Goal: Communication & Community: Answer question/provide support

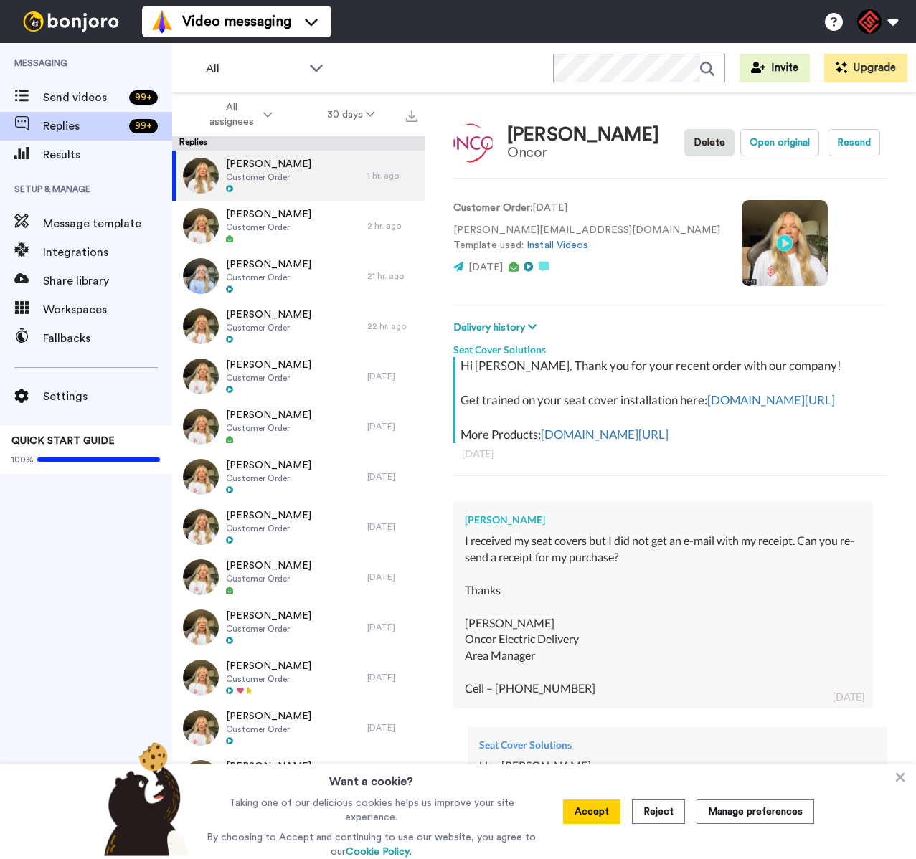
type textarea "x"
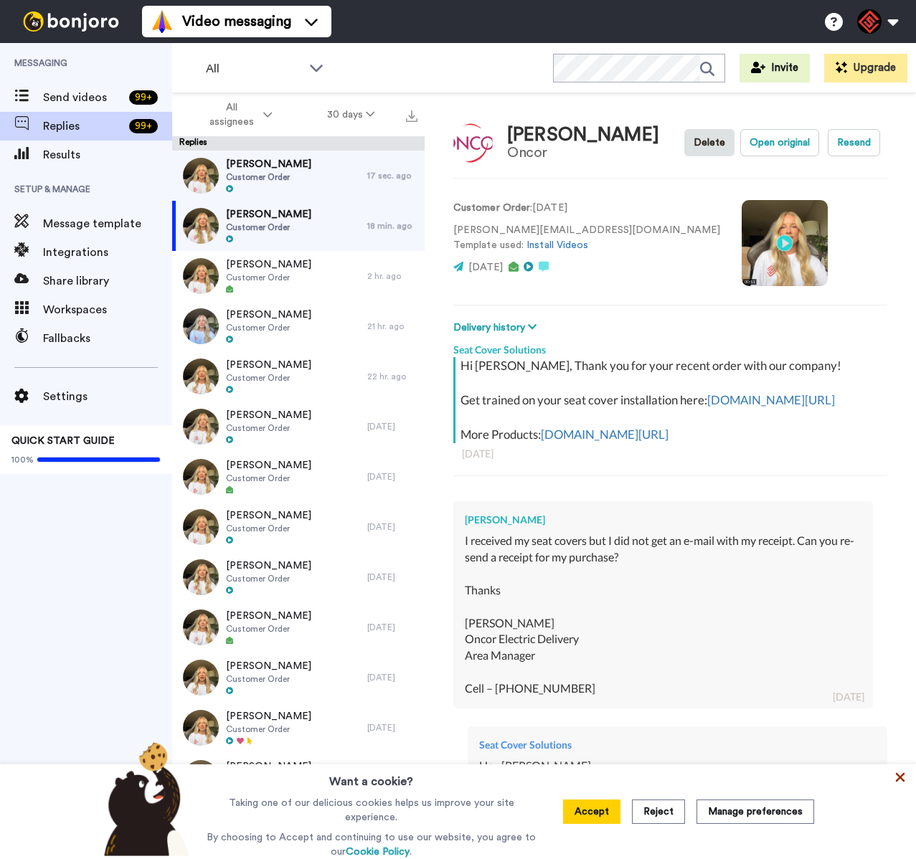
click at [897, 775] on icon at bounding box center [900, 777] width 14 height 14
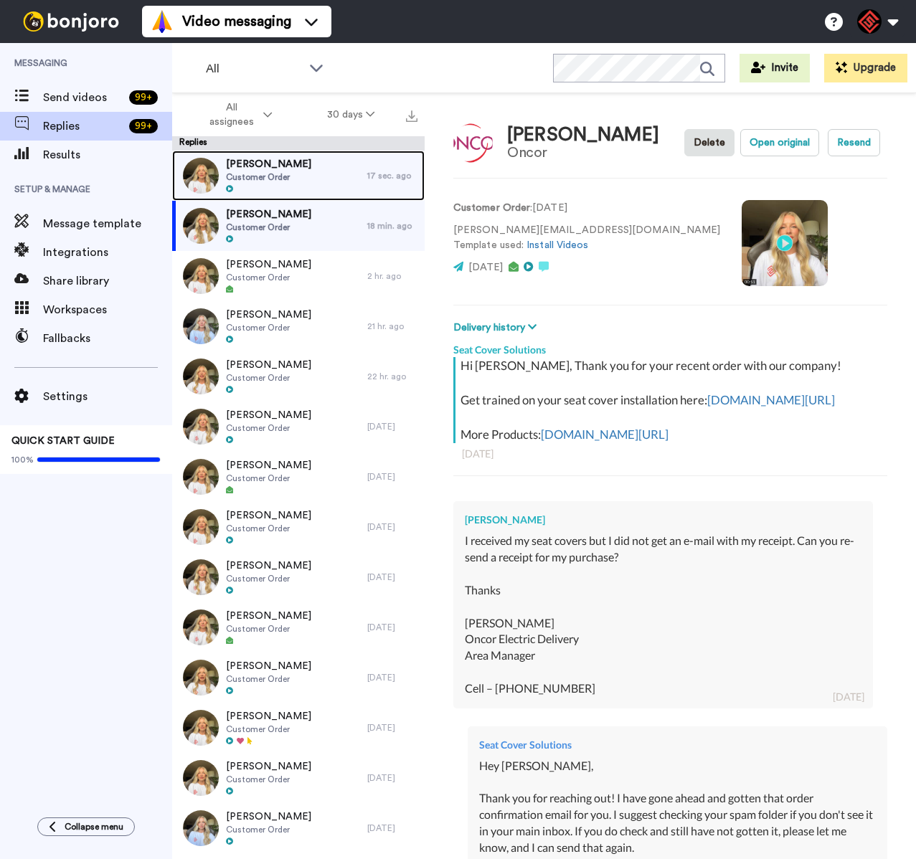
click at [306, 174] on div "[PERSON_NAME] Customer Order" at bounding box center [269, 176] width 195 height 50
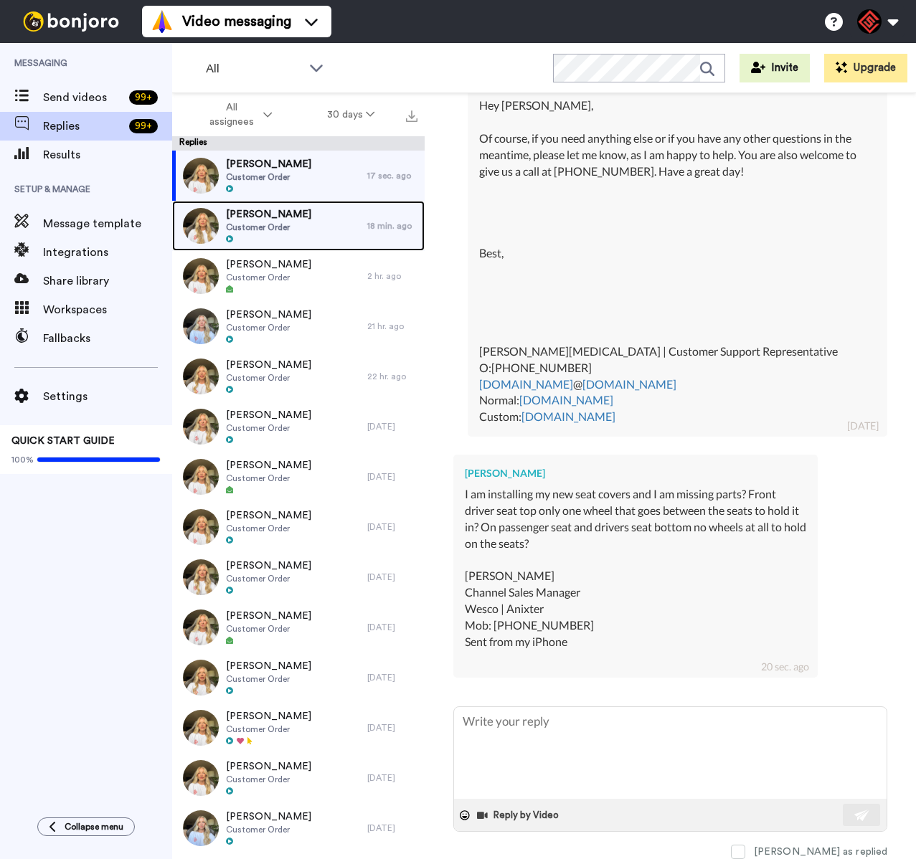
click at [310, 244] on div at bounding box center [268, 240] width 85 height 10
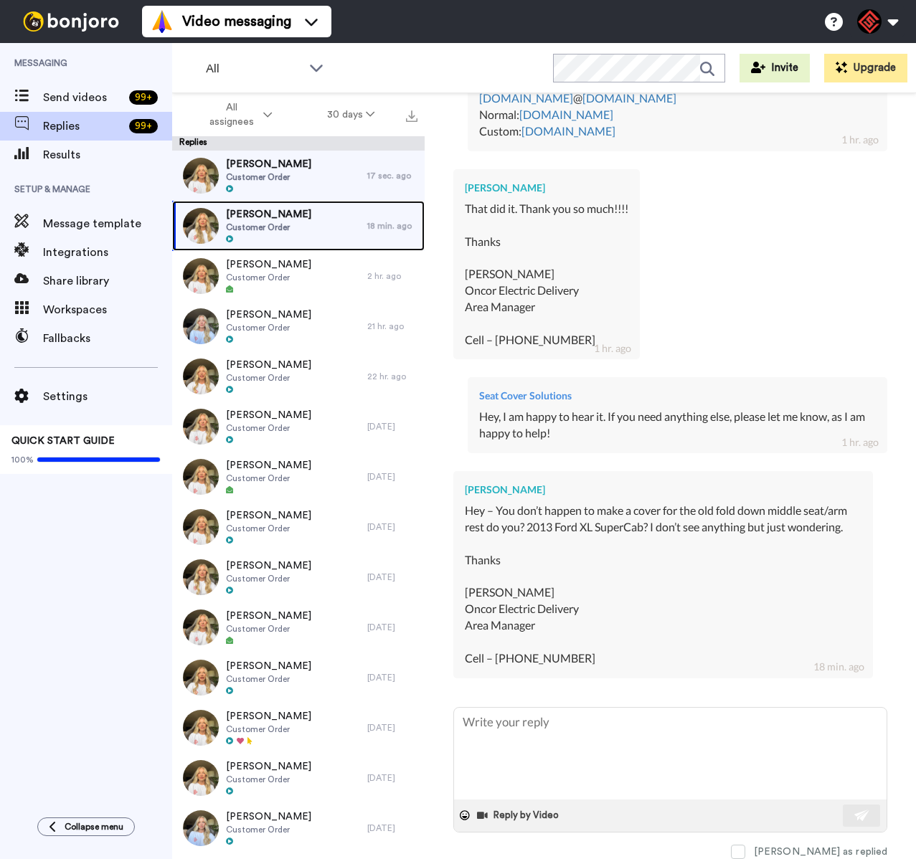
scroll to position [2419, 0]
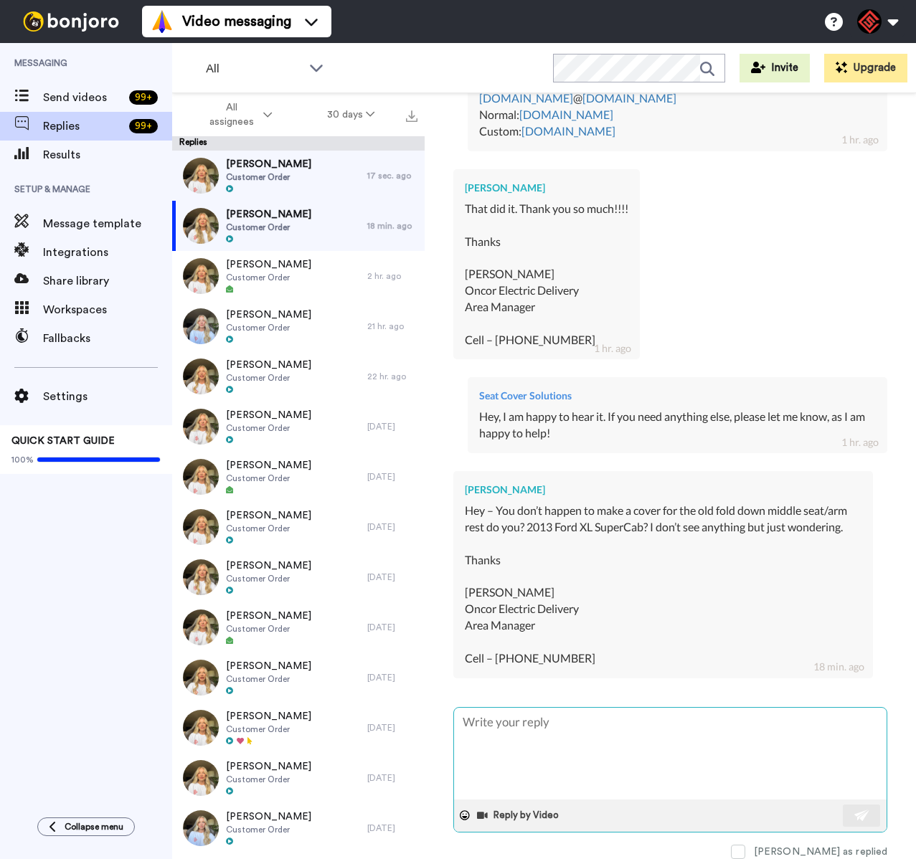
click at [587, 723] on textarea at bounding box center [670, 754] width 433 height 92
click at [481, 181] on div "[PERSON_NAME]" at bounding box center [547, 188] width 164 height 14
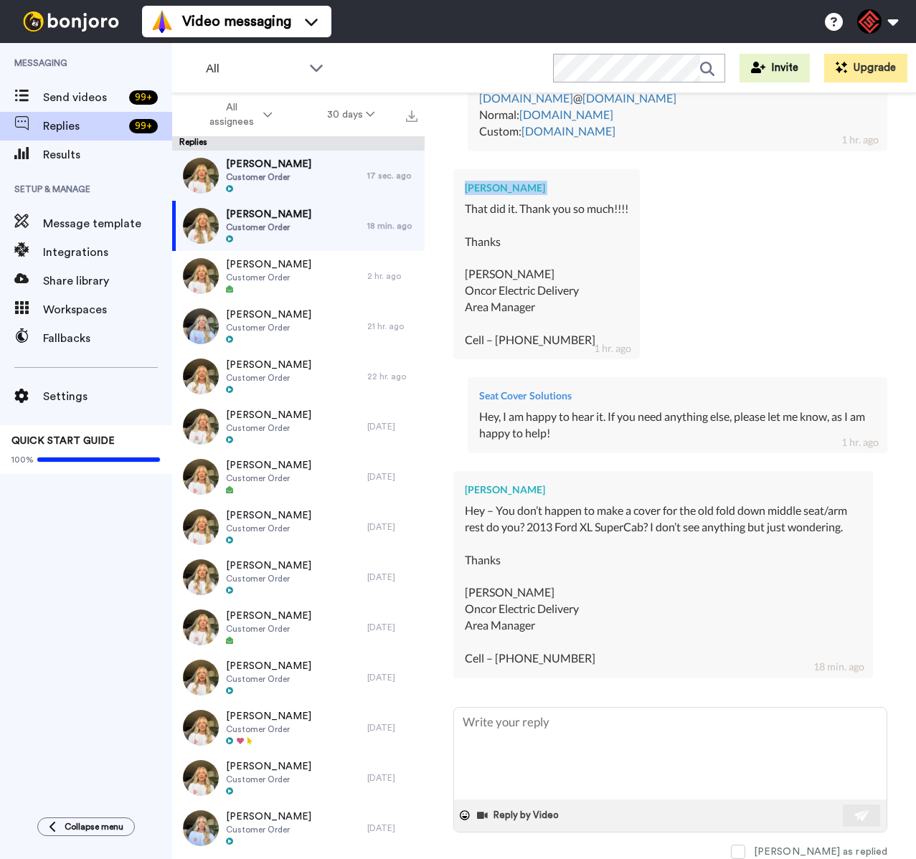
drag, startPoint x: 462, startPoint y: 161, endPoint x: 575, endPoint y: 171, distance: 113.7
click at [575, 171] on div "Matthew Winchester That did it. Thank you so much!!!! Thanks Matt Winchester On…" at bounding box center [546, 264] width 186 height 191
copy div "[PERSON_NAME]"
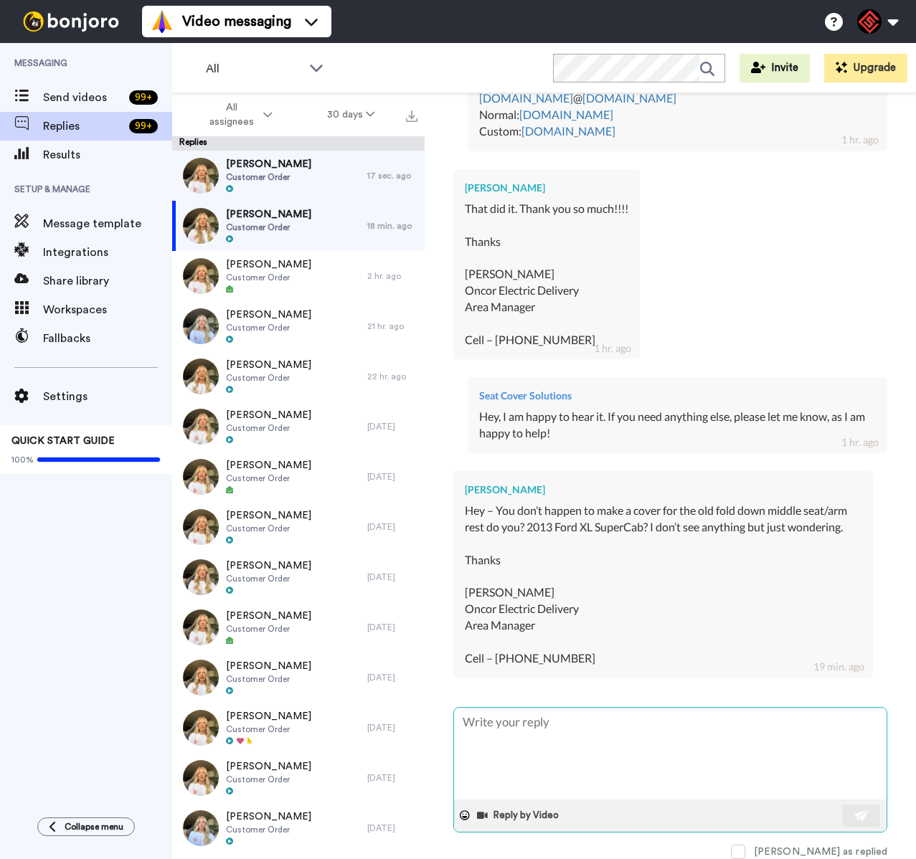
click at [558, 775] on textarea at bounding box center [670, 754] width 433 height 92
type textarea "x"
type textarea "Y"
type textarea "x"
type textarea "Ye"
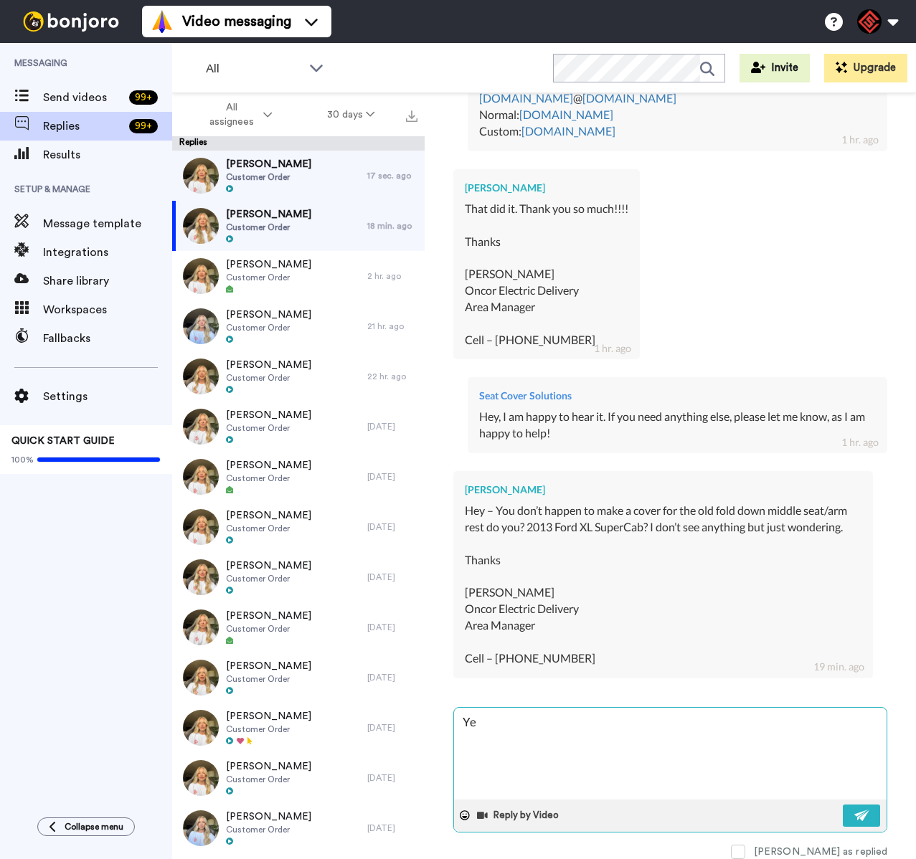
type textarea "x"
type textarea "Yes"
type textarea "x"
type textarea "Yes,"
type textarea "x"
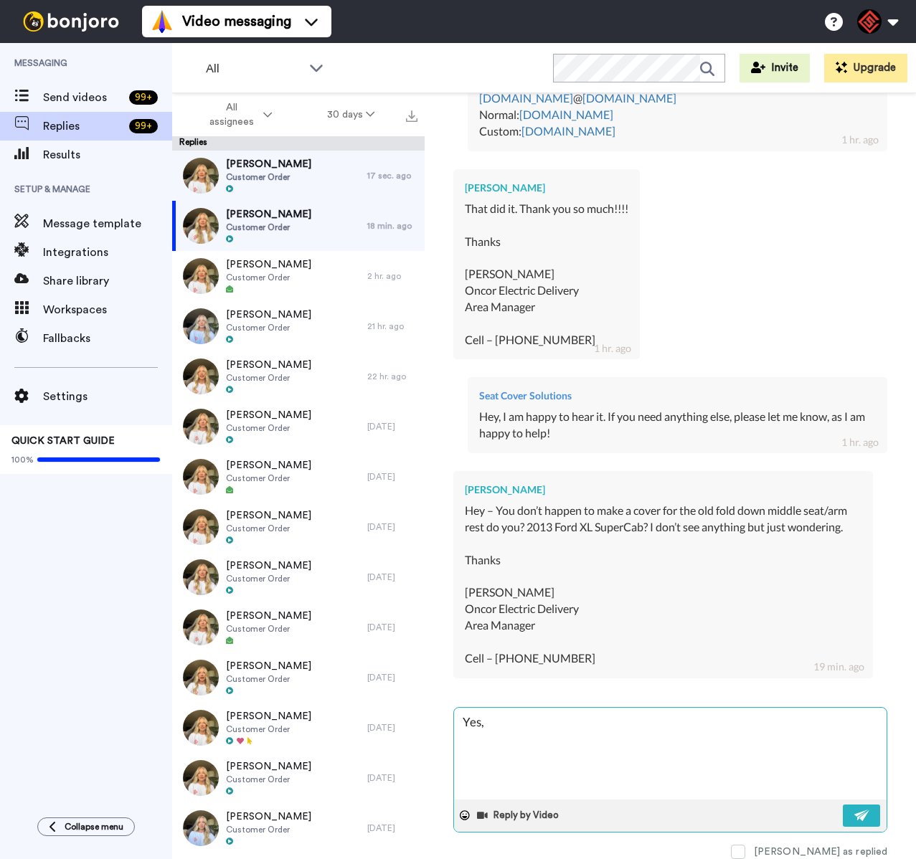
type textarea "Yes,"
type textarea "x"
type textarea "Yes, w"
type textarea "x"
type textarea "Yes, we"
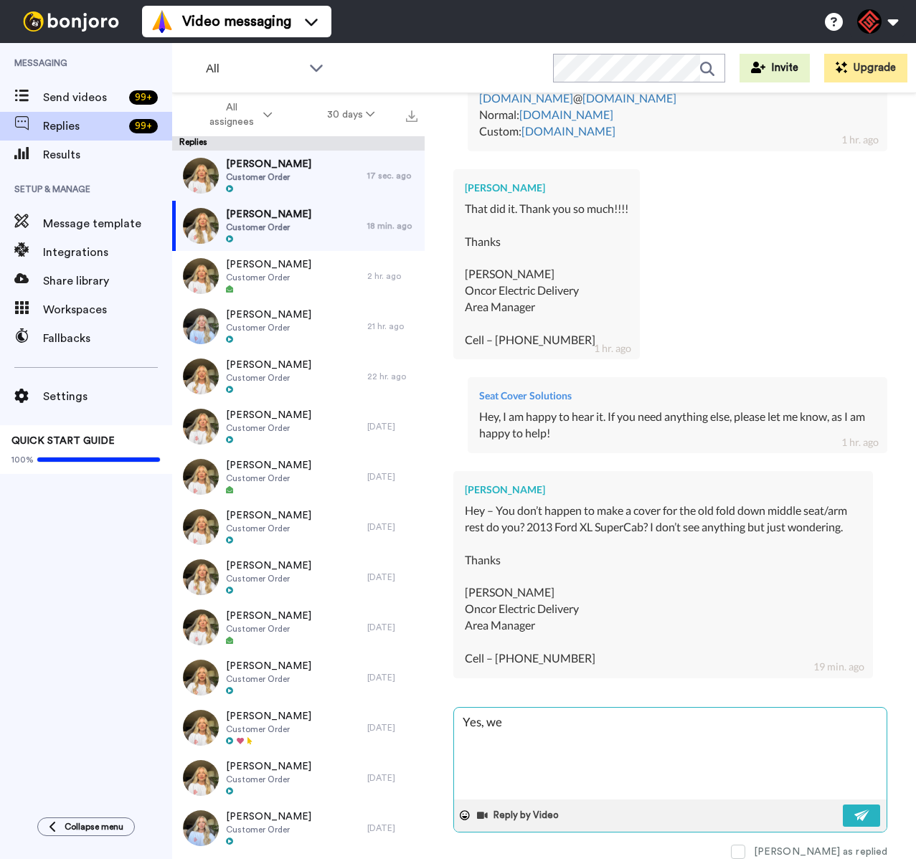
type textarea "x"
type textarea "Yes, we"
type textarea "x"
type textarea "Yes, we d"
type textarea "x"
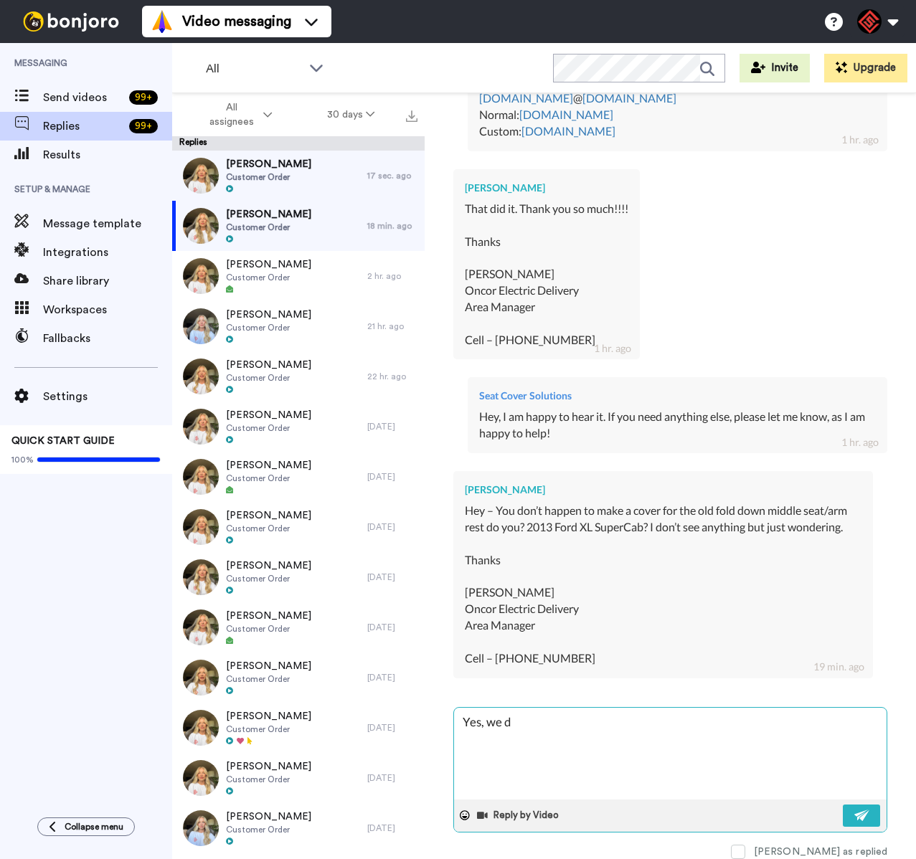
type textarea "Yes, we do"
type textarea "x"
type textarea "Yes, we do"
type textarea "x"
type textarea "Yes, we do o"
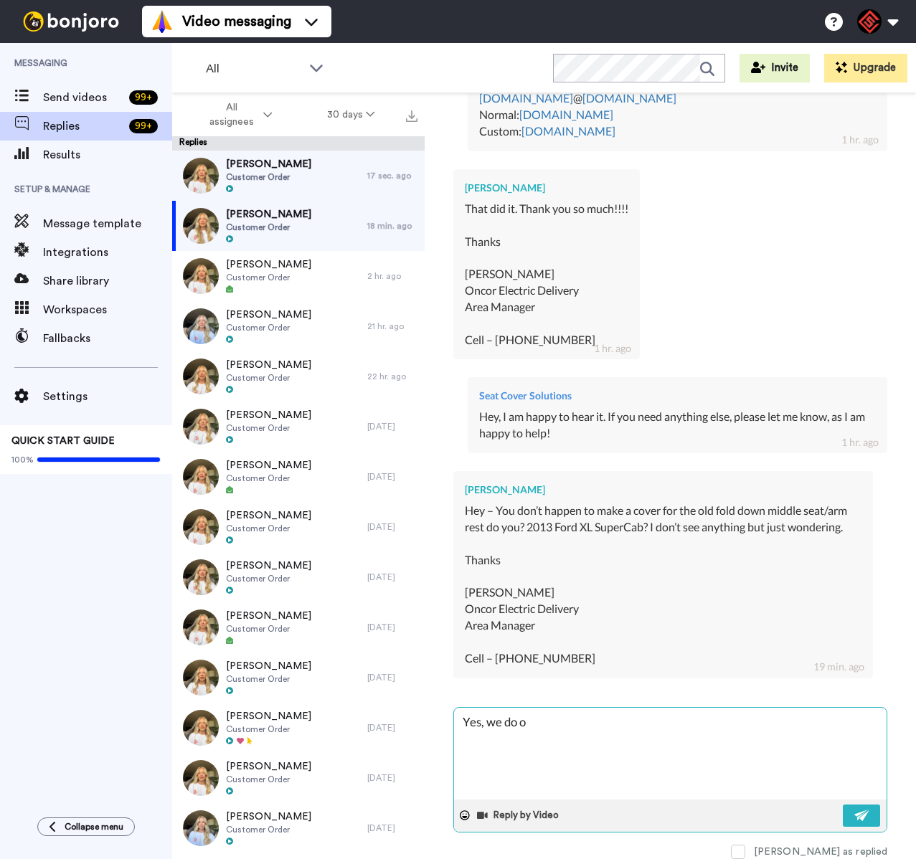
type textarea "x"
type textarea "Yes, we do of"
type textarea "x"
type textarea "Yes, we do off"
type textarea "x"
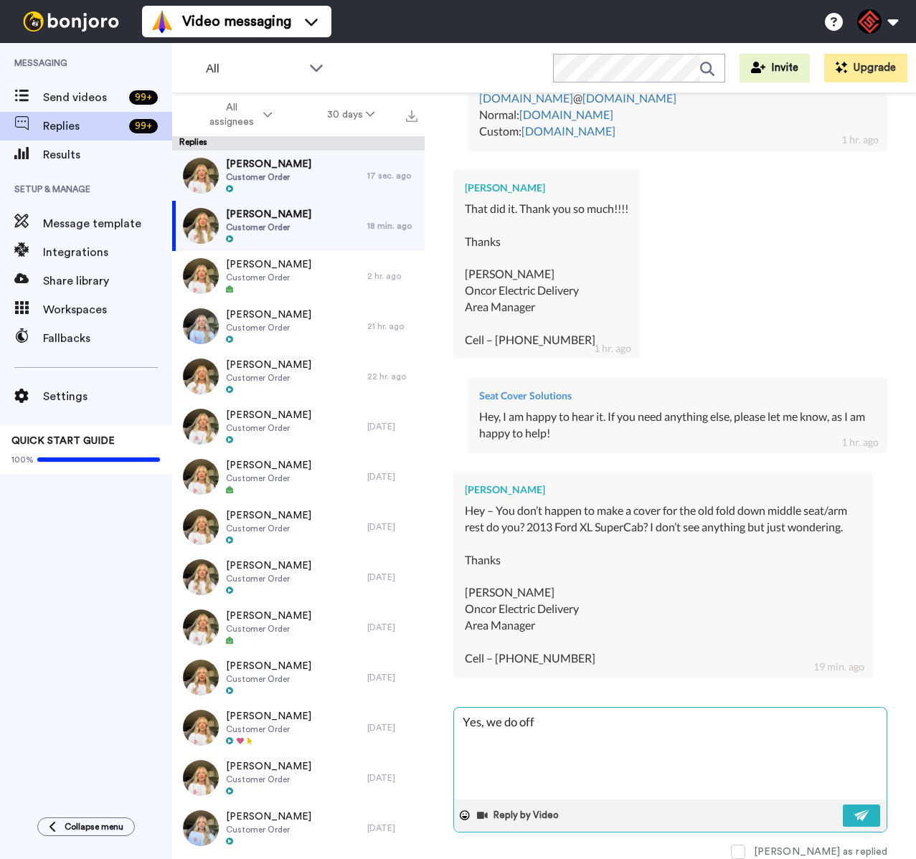
type textarea "Yes, we do offe"
type textarea "x"
type textarea "Yes, we do offer"
type textarea "x"
type textarea "Yes, we do offer"
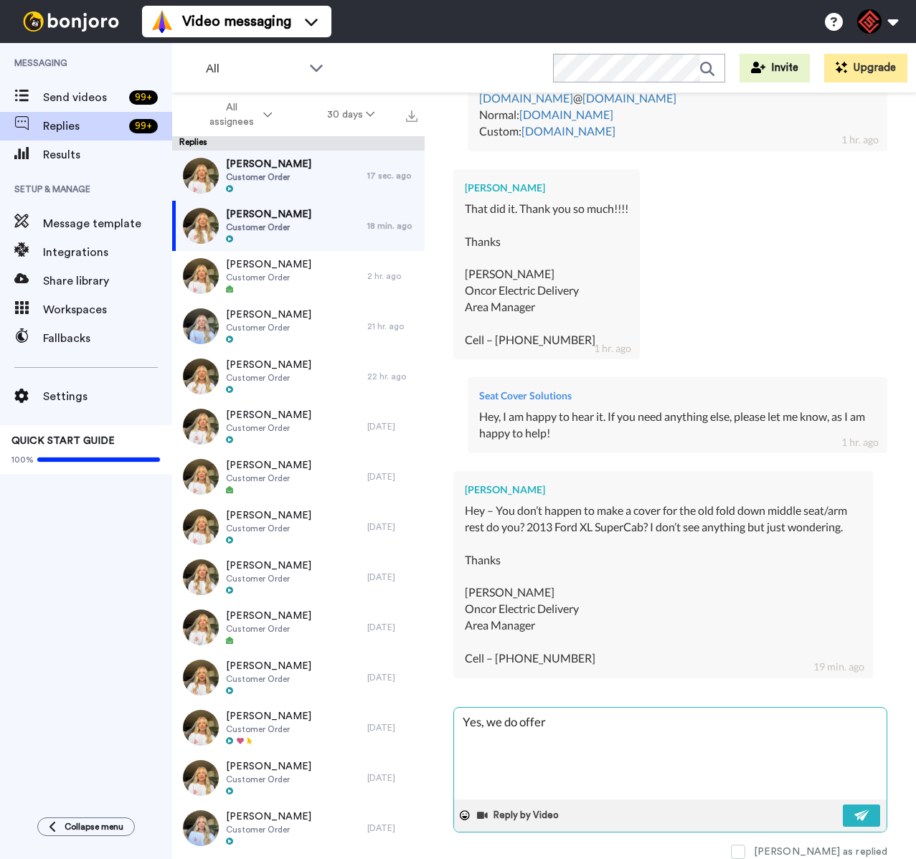
type textarea "x"
type textarea "Yes, we do offer t"
type textarea "x"
type textarea "Yes, we do offer th"
type textarea "x"
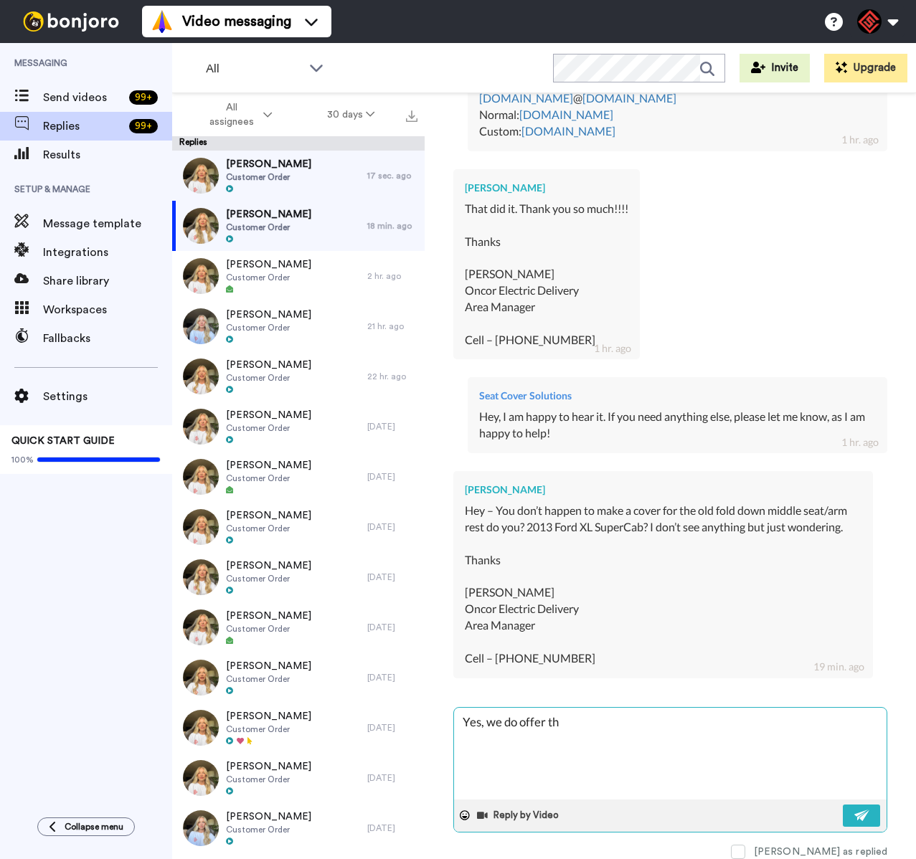
type textarea "Yes, we do offer the"
type textarea "x"
type textarea "Yes, we do offer the"
type textarea "x"
type textarea "Yes, we do offer the c"
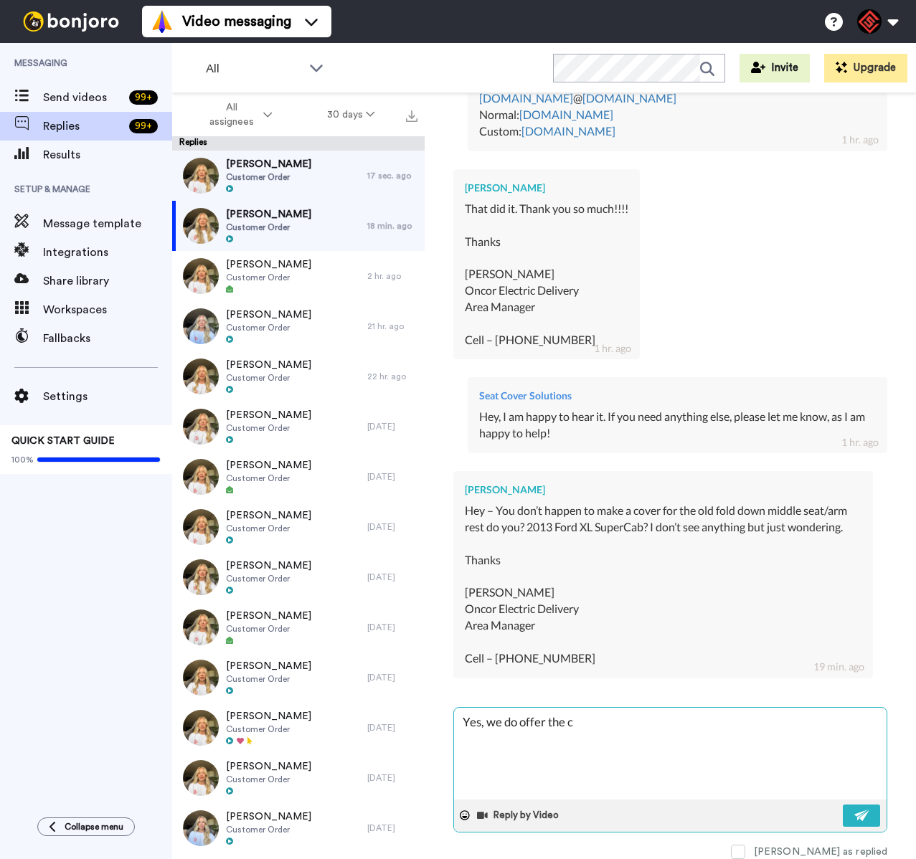
type textarea "x"
type textarea "Yes, we do offer the co"
type textarea "x"
type textarea "Yes, we do offer the cov"
type textarea "x"
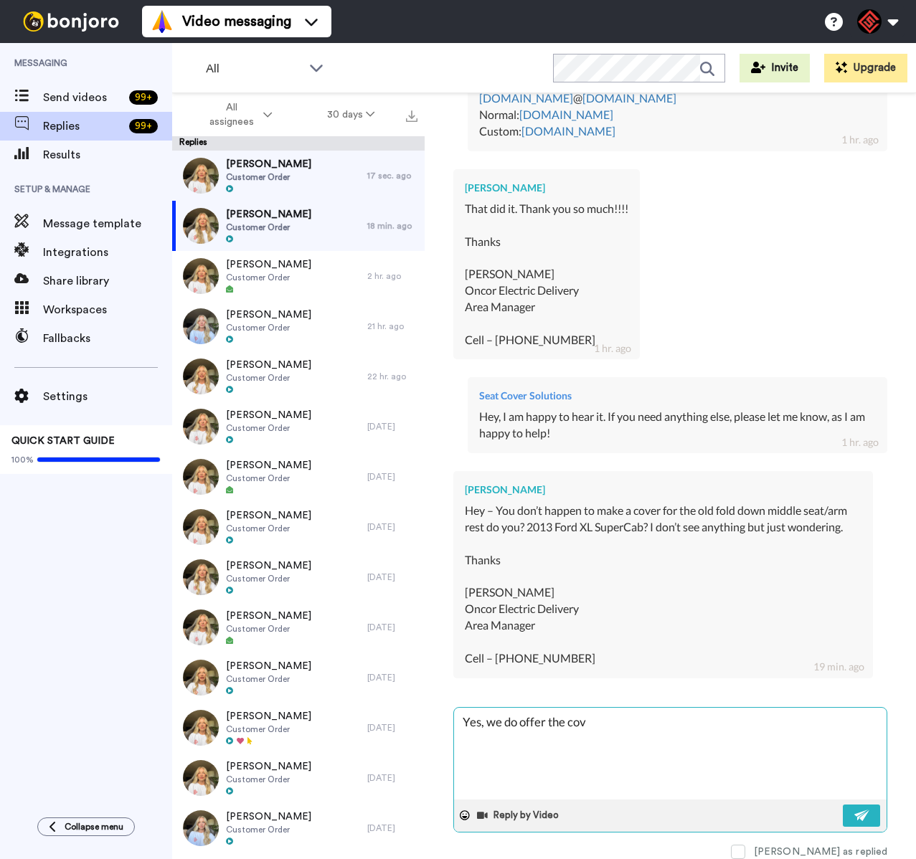
type textarea "Yes, we do offer the cove"
type textarea "x"
type textarea "Yes, we do offer the cover"
type textarea "x"
type textarea "Yes, we do offer the cover"
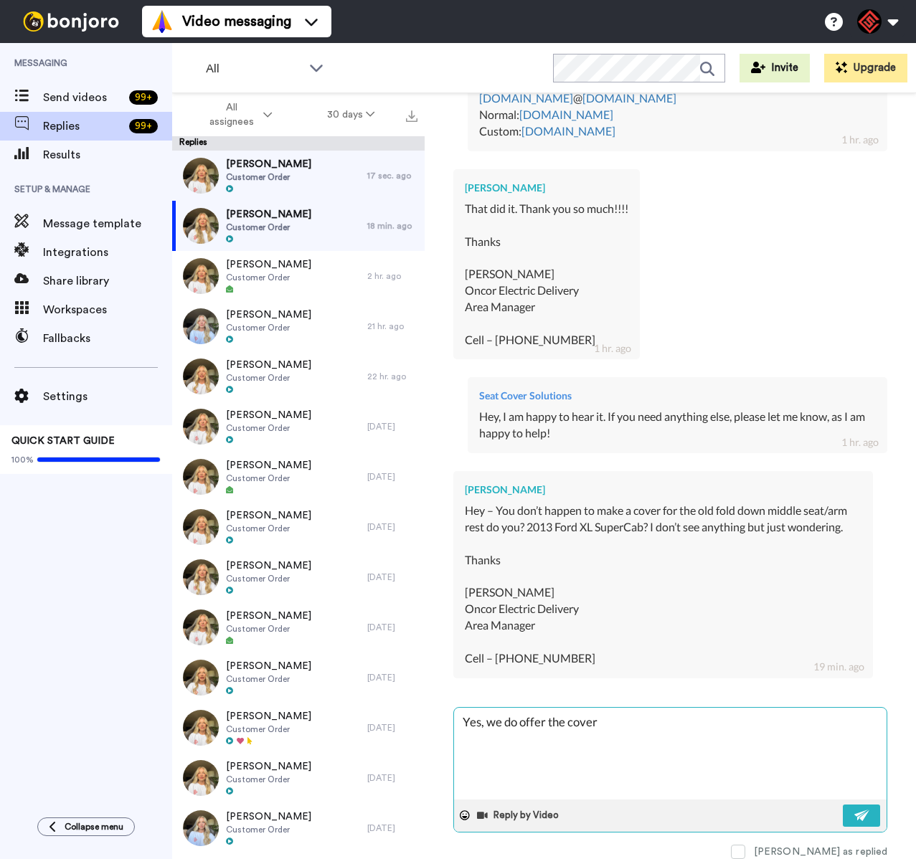
type textarea "x"
type textarea "Yes, we do offer the cover f"
type textarea "x"
type textarea "Yes, we do offer the cover fo"
type textarea "x"
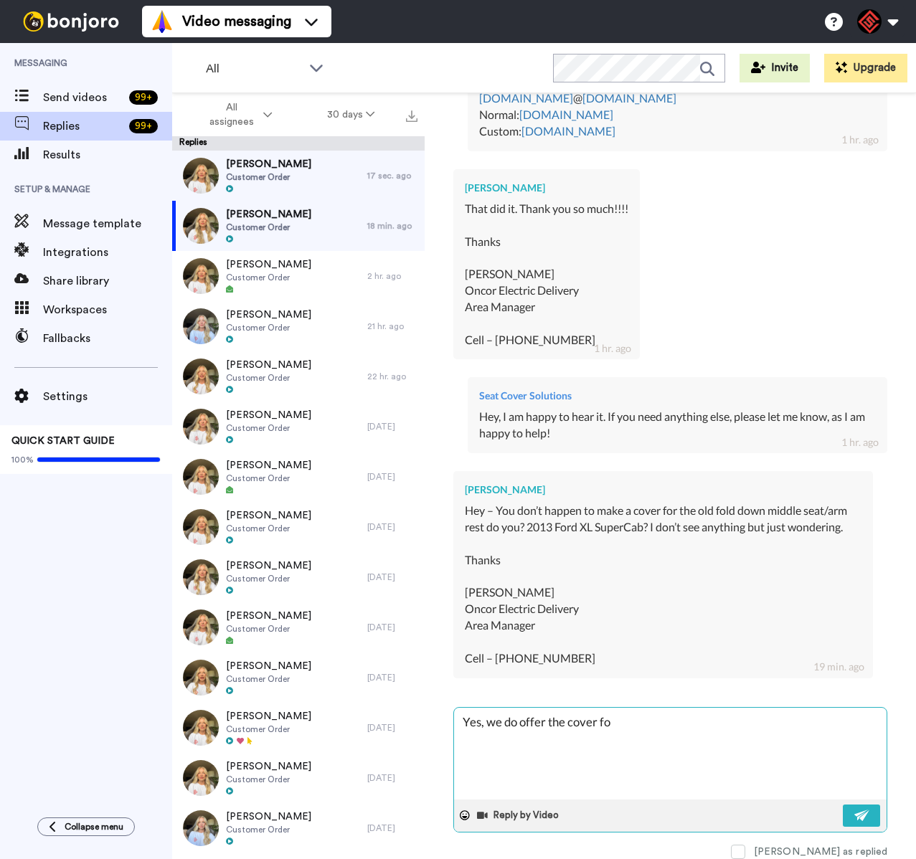
type textarea "Yes, we do offer the cover fo"
type textarea "x"
type textarea "Yes, we do offer the cover fo r"
type textarea "x"
type textarea "Yes, we do offer the cover fo rt"
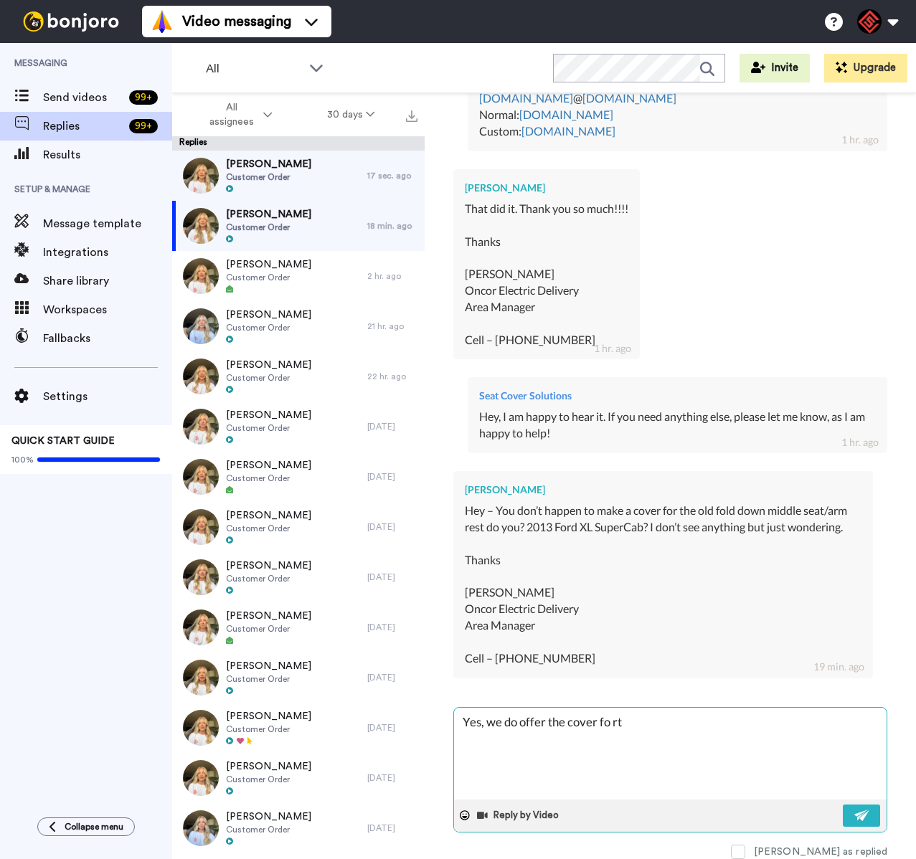
type textarea "x"
type textarea "Yes, we do offer the cover fo rth"
type textarea "x"
type textarea "Yes, we do offer the cover fo rthi"
type textarea "x"
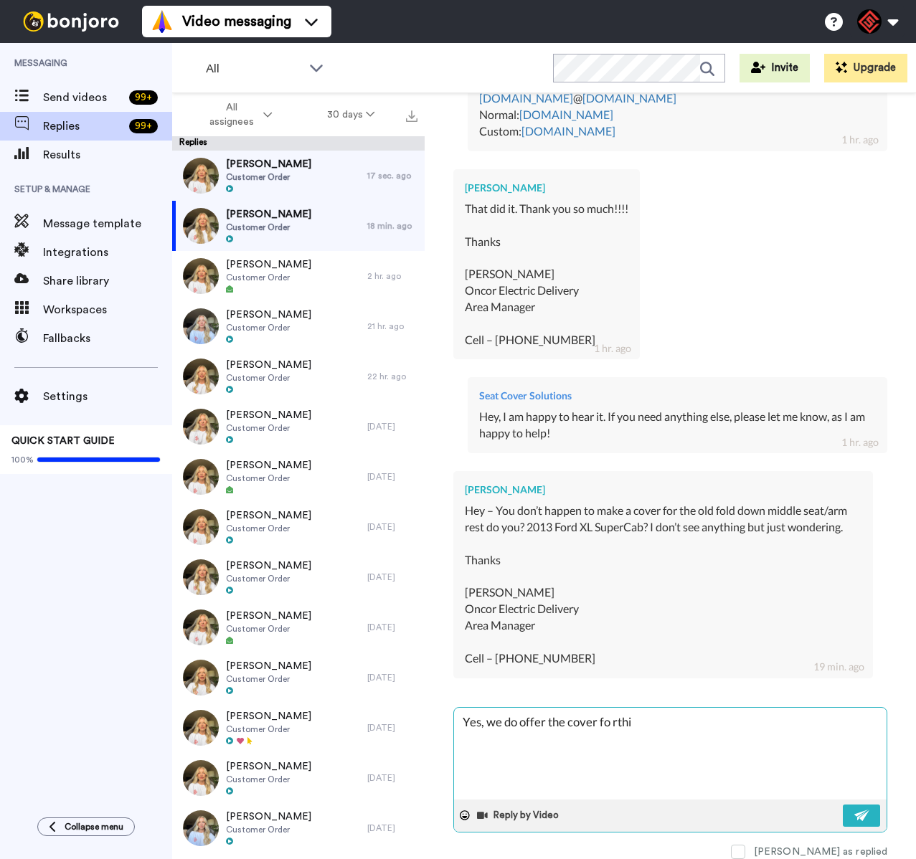
type textarea "Yes, we do offer the cover fo rthis"
type textarea "x"
type textarea "Yes, we do offer the cover fo rthis"
type textarea "x"
type textarea "Yes, we do offer the cover fo rthis i"
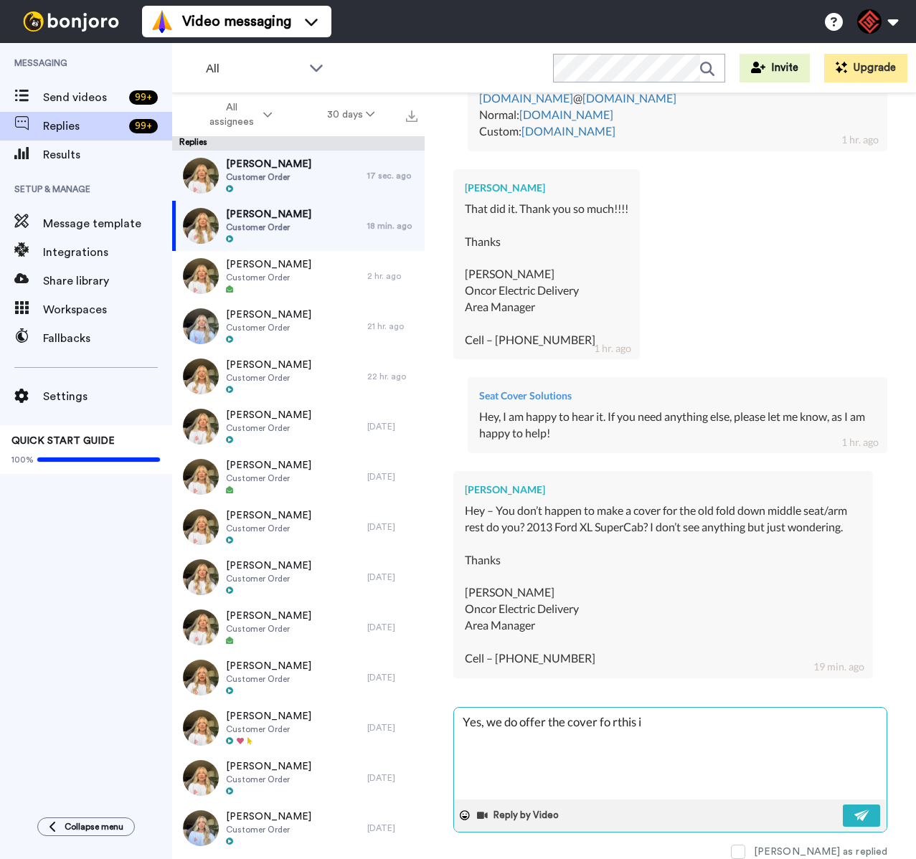
type textarea "x"
type textarea "Yes, we do offer the cover fo rthis it"
type textarea "x"
type textarea "Yes, we do offer the cover fo rthis it"
type textarea "x"
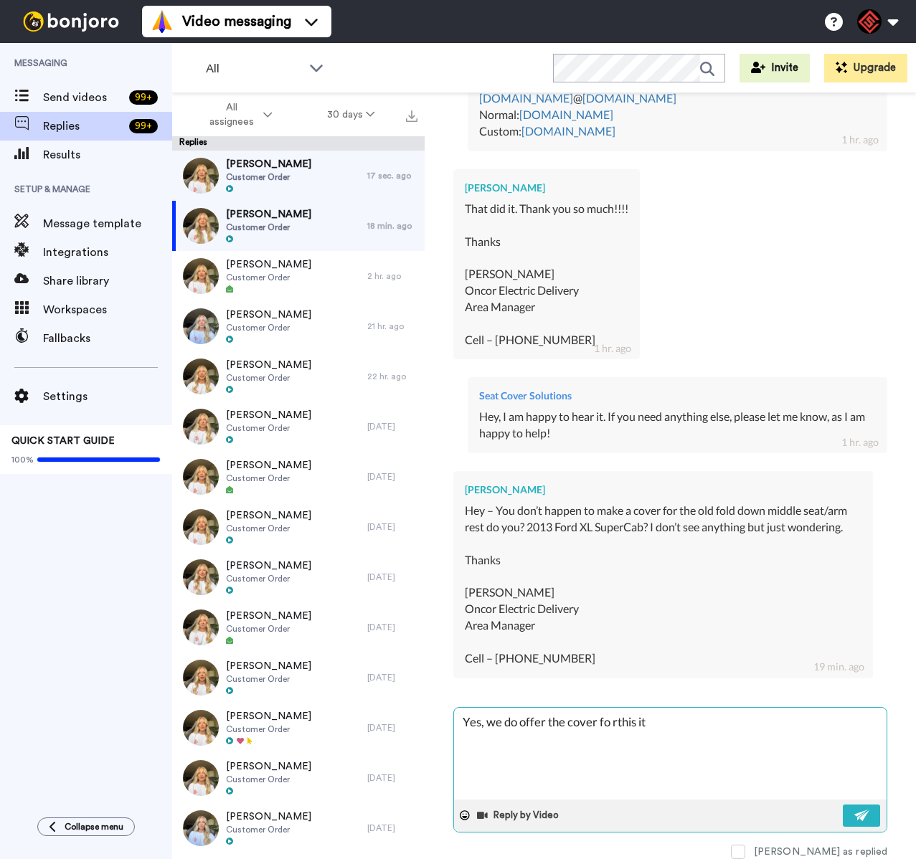
type textarea "Yes, we do offer the cover fo rthis it d"
type textarea "x"
type textarea "Yes, we do offer the cover fo rthis it do"
type textarea "x"
type textarea "Yes, we do offer the cover fo rthis it doe"
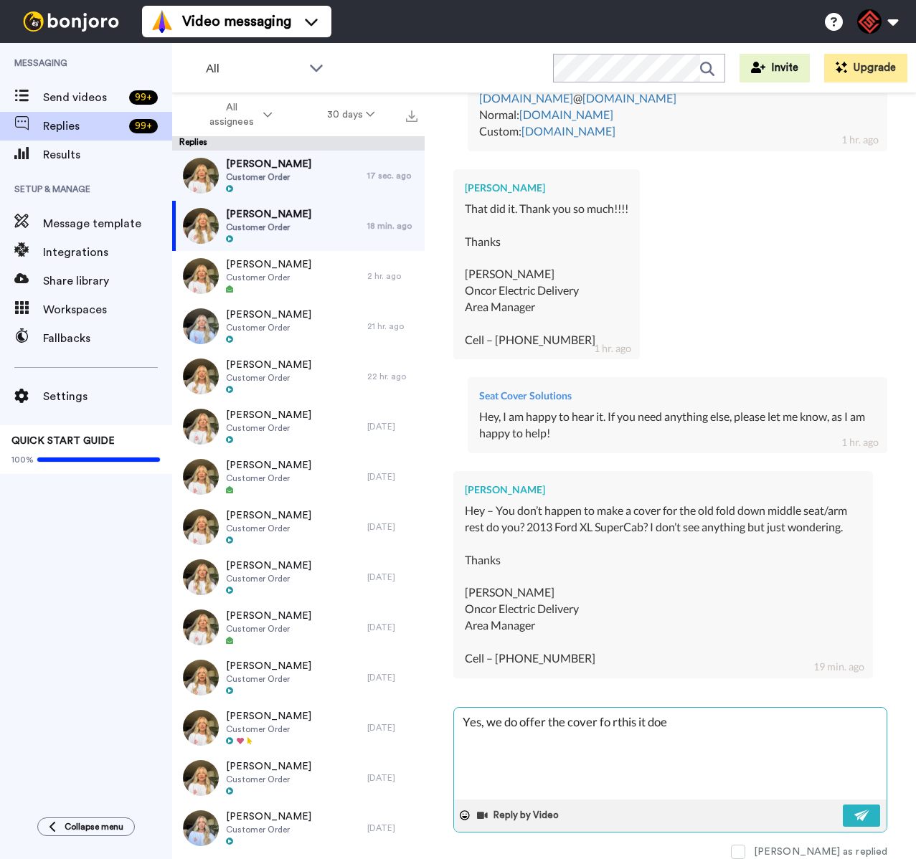
type textarea "x"
type textarea "Yes, we do offer the cover fo rthis it does"
type textarea "x"
type textarea "Yes, we do offer the cover fo rthis it does"
type textarea "x"
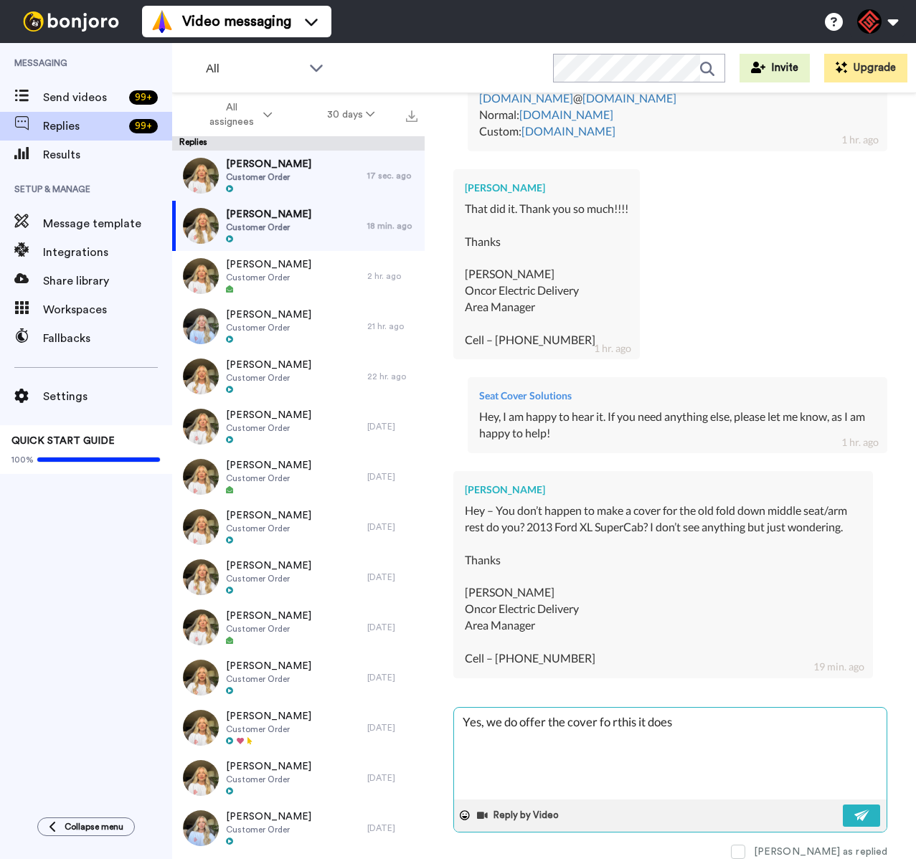
type textarea "Yes, we do offer the cover fo rthis it does h"
type textarea "x"
type textarea "Yes, we do offer the cover fo rthis it does ha"
type textarea "x"
type textarea "Yes, we do offer the cover fo rthis it does hav"
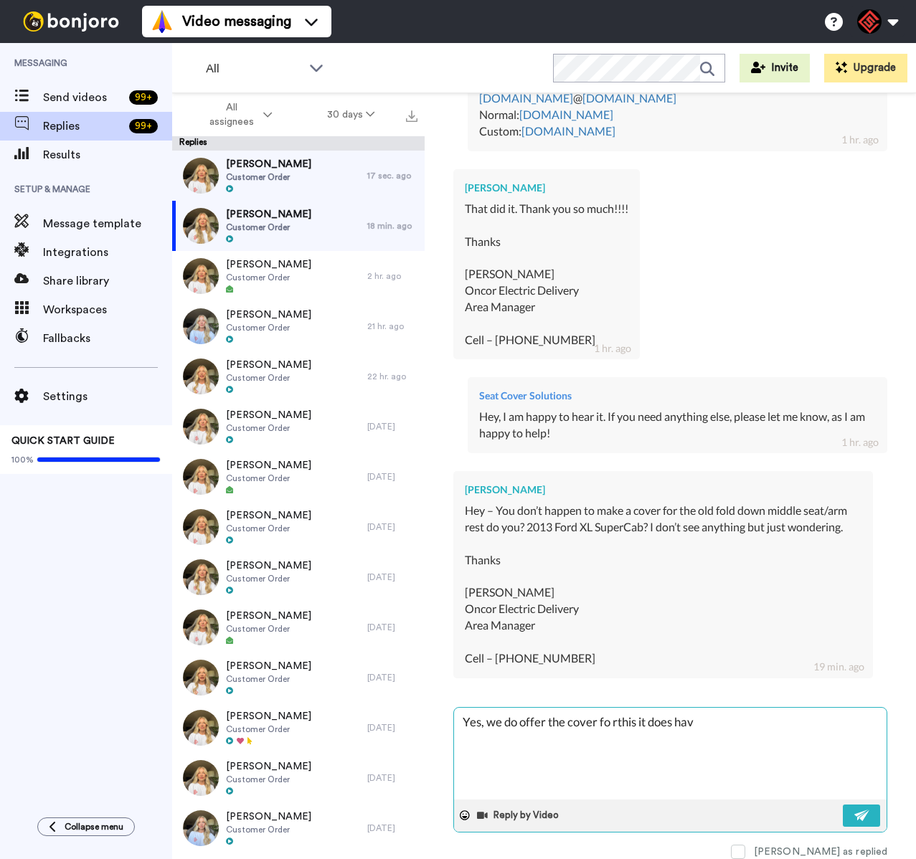
type textarea "x"
type textarea "Yes, we do offer the cover fo rthis it does have"
type textarea "x"
type textarea "Yes, we do offer the cover fo rthis it does have"
type textarea "x"
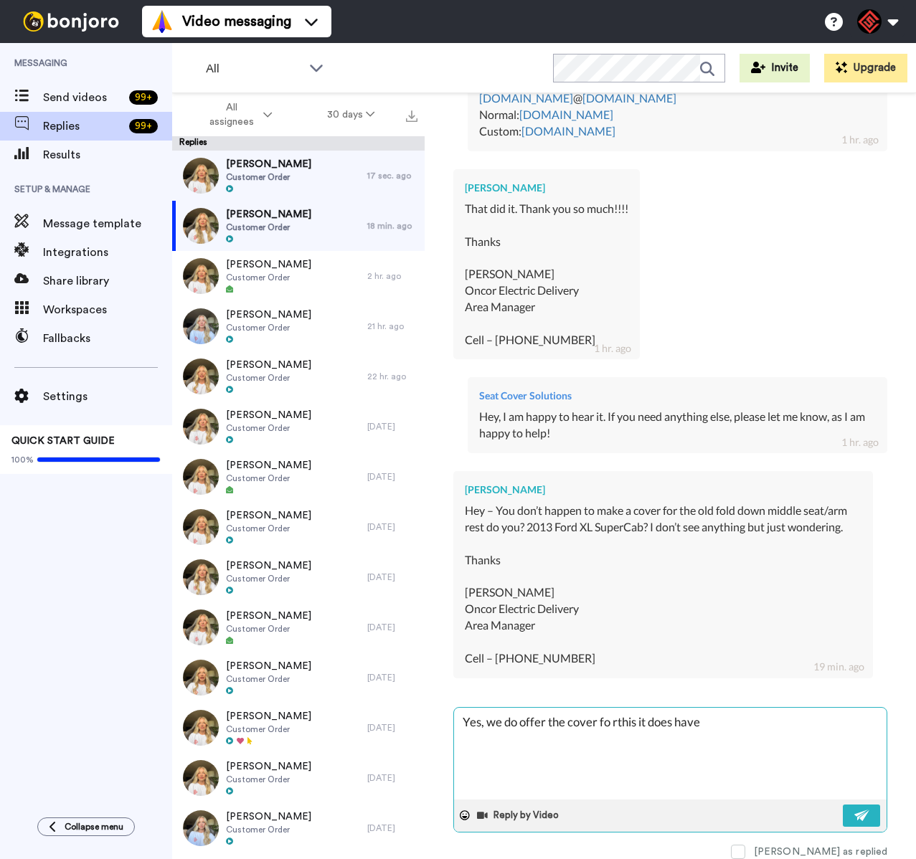
type textarea "Yes, we do offer the cover fo rthis it does have t"
type textarea "x"
type textarea "Yes, we do offer the cover fo rthis it does have to"
type textarea "x"
type textarea "Yes, we do offer the cover fo rthis it does have to"
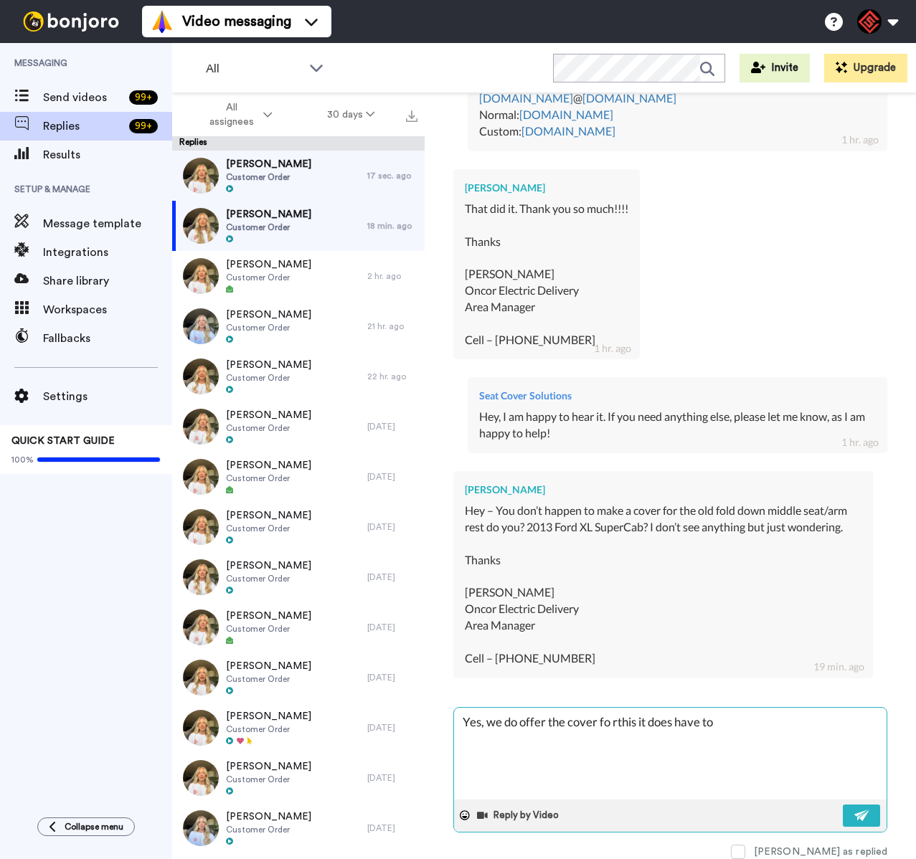
type textarea "x"
type textarea "Yes, we do offer the cover fo rthis it does have to b"
type textarea "x"
type textarea "Yes, we do offer the cover fo rthis it does have to be"
type textarea "x"
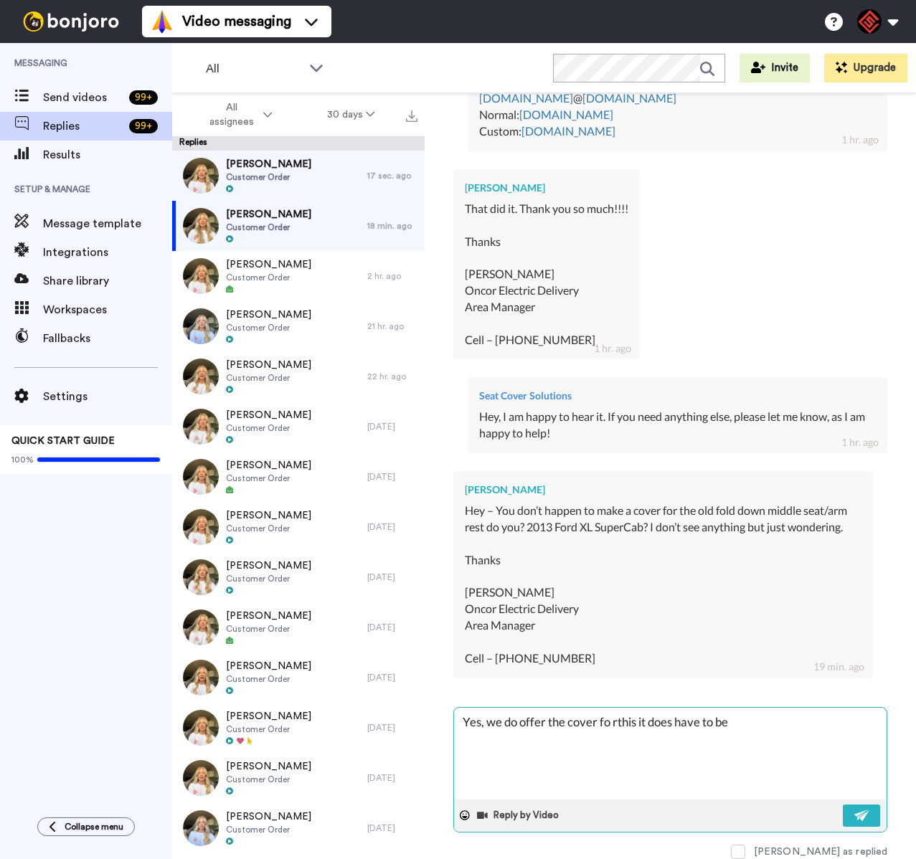
type textarea "Yes, we do offer the cover fo rthis it does have to be"
type textarea "x"
type textarea "Yes, we do offer the cover fo rthis it does have to be r"
type textarea "x"
type textarea "Yes, we do offer the cover fo rthis it does have to be rd"
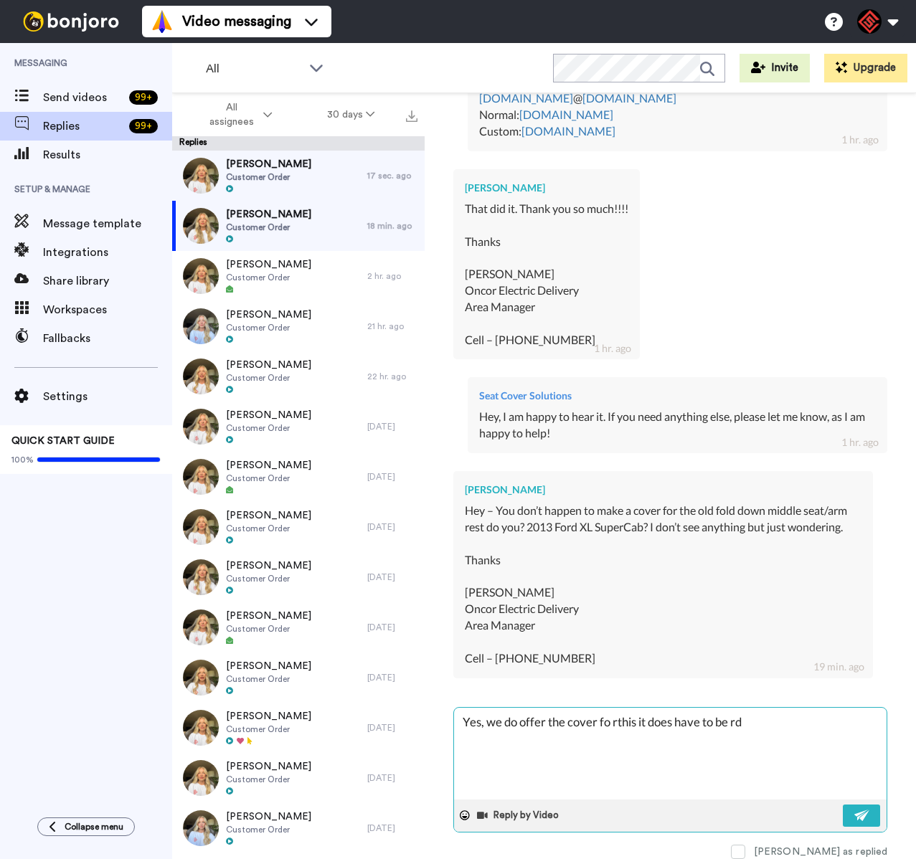
type textarea "x"
type textarea "Yes, we do offer the cover fo rthis it does have to be rde"
type textarea "x"
type textarea "Yes, we do offer the cover fo rthis it does have to be rder"
type textarea "x"
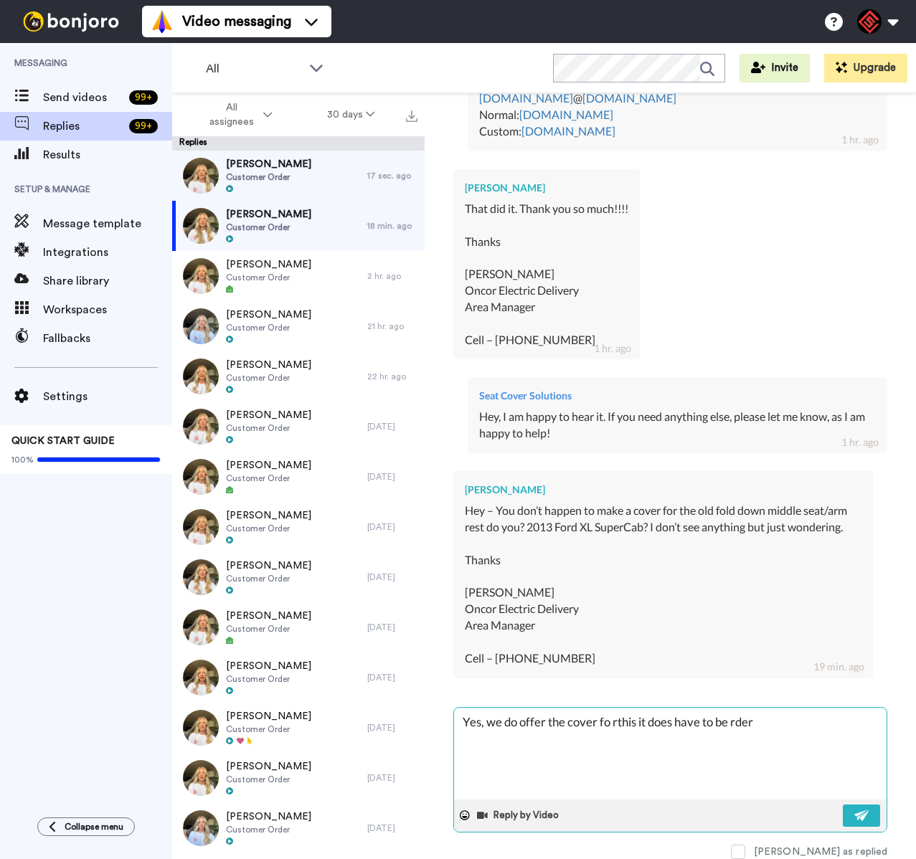
type textarea "Yes, we do offer the cover fo rthis it does have to be rdere"
type textarea "x"
type textarea "Yes, we do offer the cover fo rthis it does have to be rdered"
type textarea "x"
type textarea "Yes, we do offer the cover fo rthis it does have to be rdered"
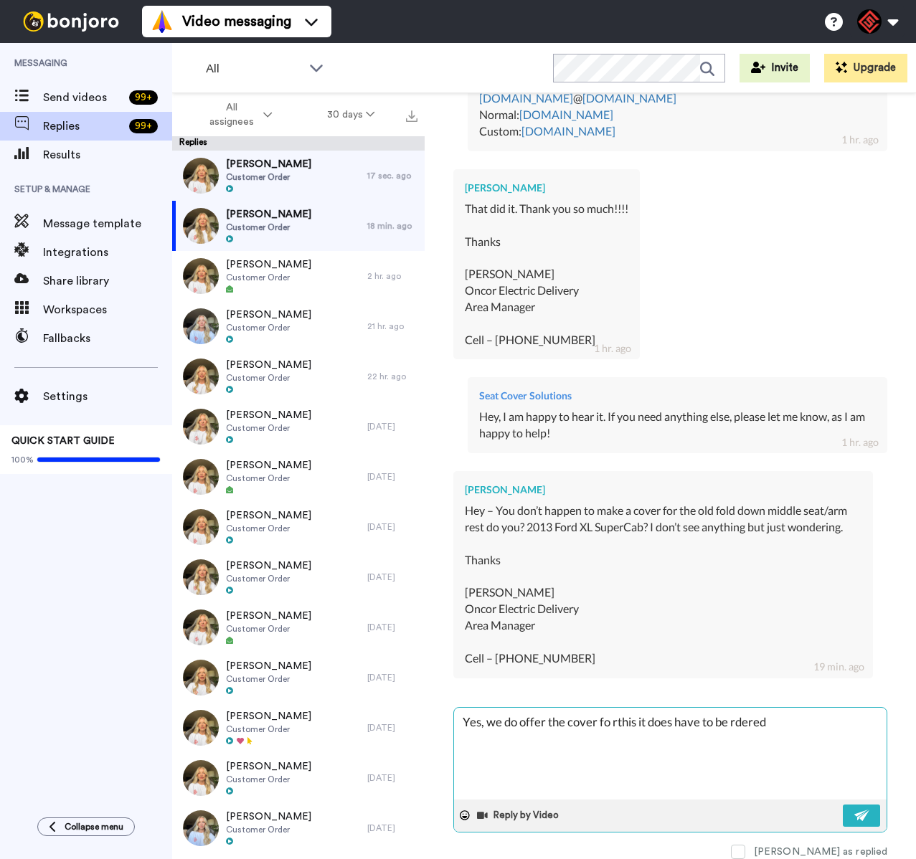
type textarea "x"
type textarea "Yes, we do offer the cover fo rthis it does have to be rdered s"
type textarea "x"
type textarea "Yes, we do offer the cover fo rthis it does have to be rdered sp"
type textarea "x"
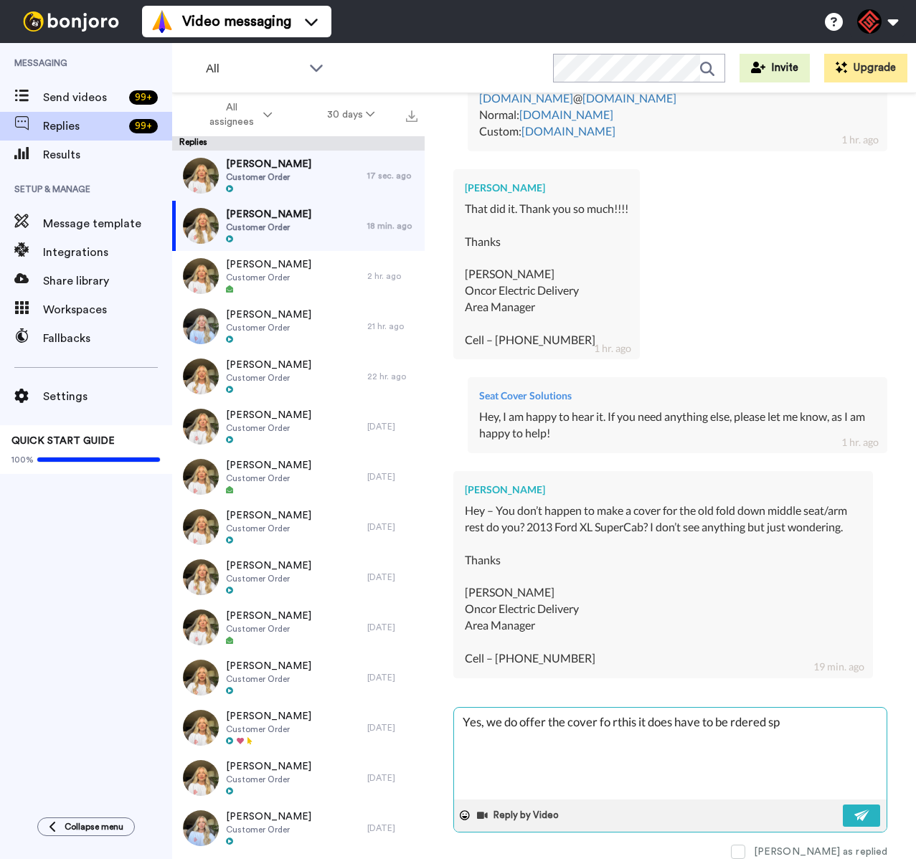
type textarea "Yes, we do offer the cover fo rthis it does have to be rdered spe"
type textarea "x"
type textarea "Yes, we do offer the cover fo rthis it does have to be rdered sper"
type textarea "x"
type textarea "Yes, we do offer the cover fo rthis it does have to be rdered spera"
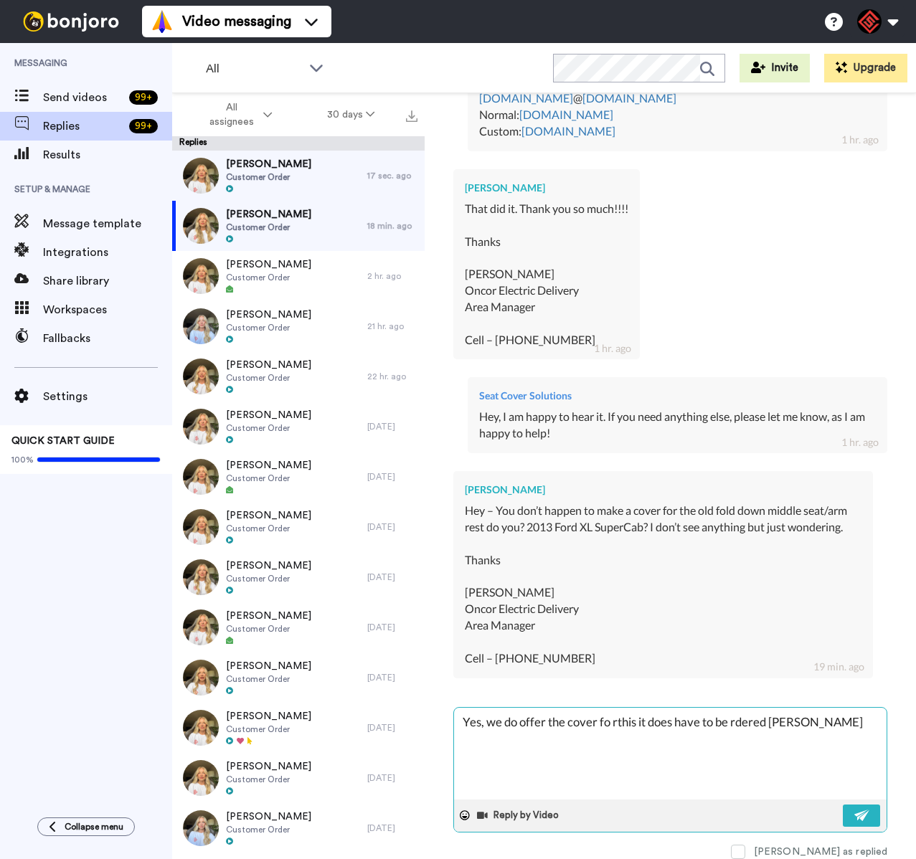
type textarea "x"
type textarea "Yes, we do offer the cover fo rthis it does have to be rdered sperat"
type textarea "x"
type textarea "Yes, we do offer the cover fo rthis it does have to be rdered sperate"
type textarea "x"
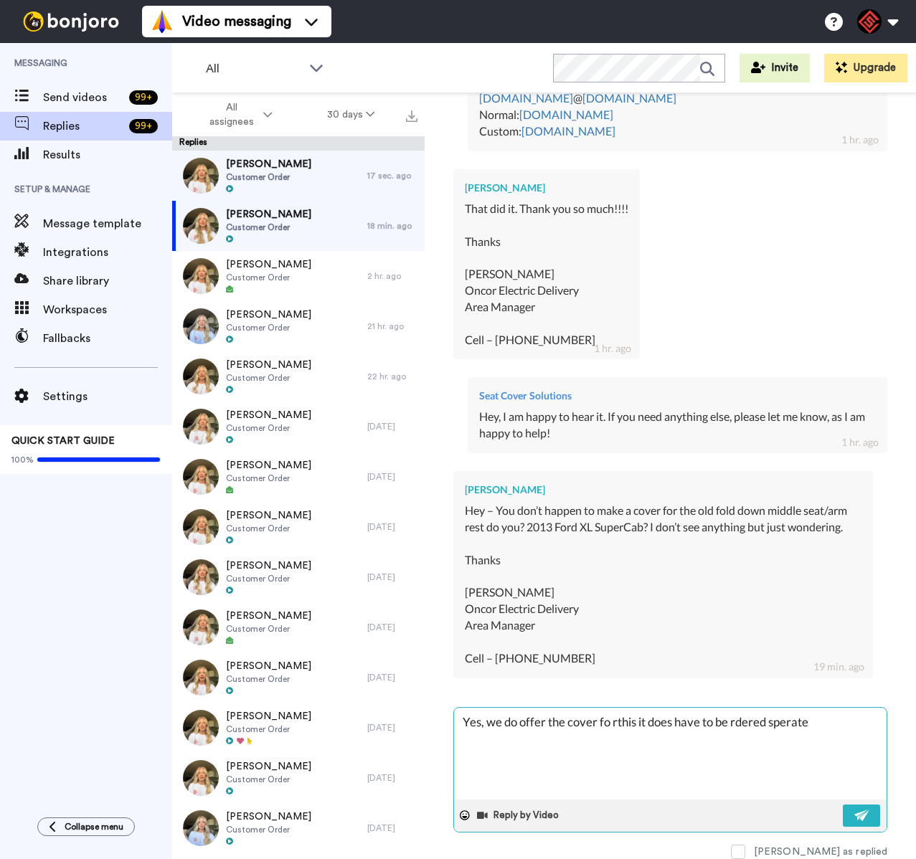
type textarea "Yes, we do offer the cover fo rthis it does have to be rdered sperate"
type textarea "x"
type textarea "Yes, we do offer the cover fo rthis it does have to be rdered sperate a"
type textarea "x"
type textarea "Yes, we do offer the cover fo rthis it does have to be rdered sperate an"
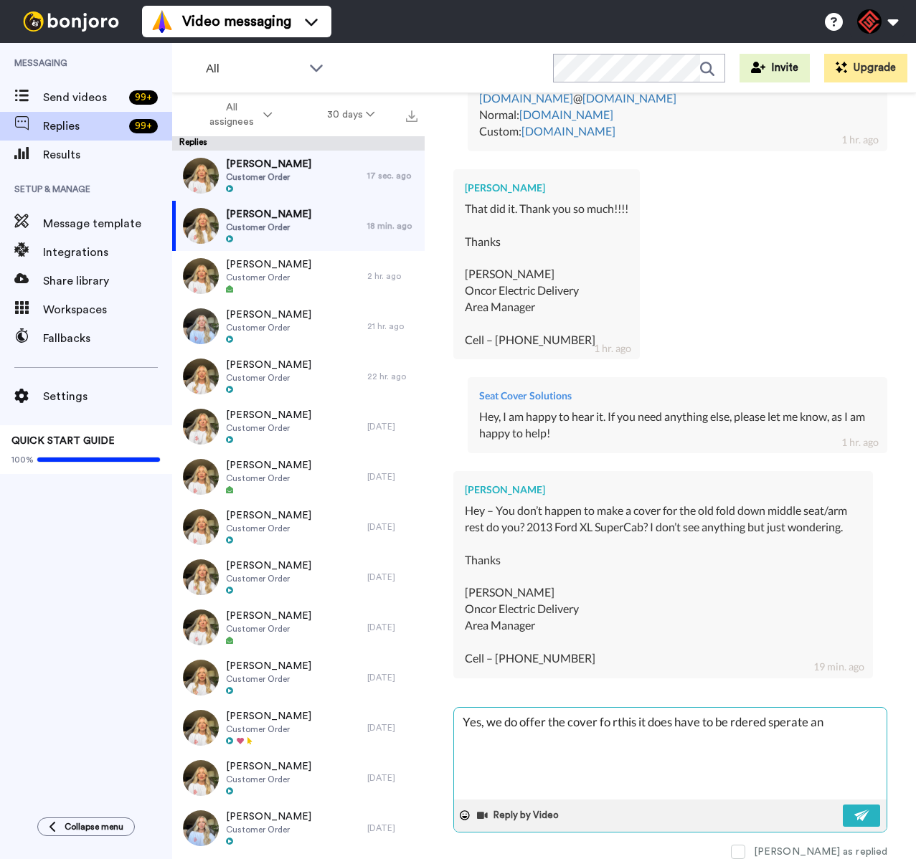
type textarea "x"
type textarea "Yes, we do offer the cover fo rthis it does have to be rdered sperate and"
type textarea "x"
type textarea "Yes, we do offer the cover fo rthis it does have to be rdered sperate and"
type textarea "x"
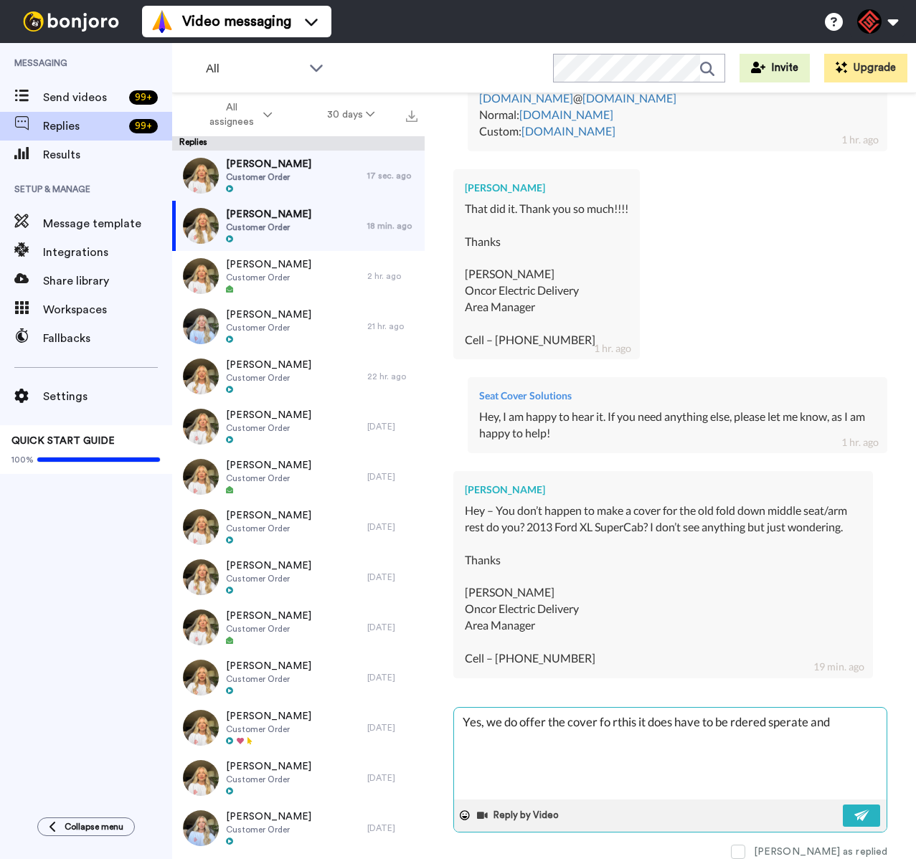
type textarea "Yes, we do offer the cover fo rthis it does have to be rdered sperate and c"
type textarea "x"
type textarea "Yes, we do offer the cover fo rthis it does have to be rdered sperate and cu"
type textarea "x"
type textarea "Yes, we do offer the cover fo rthis it does have to be rdered sperate and cut"
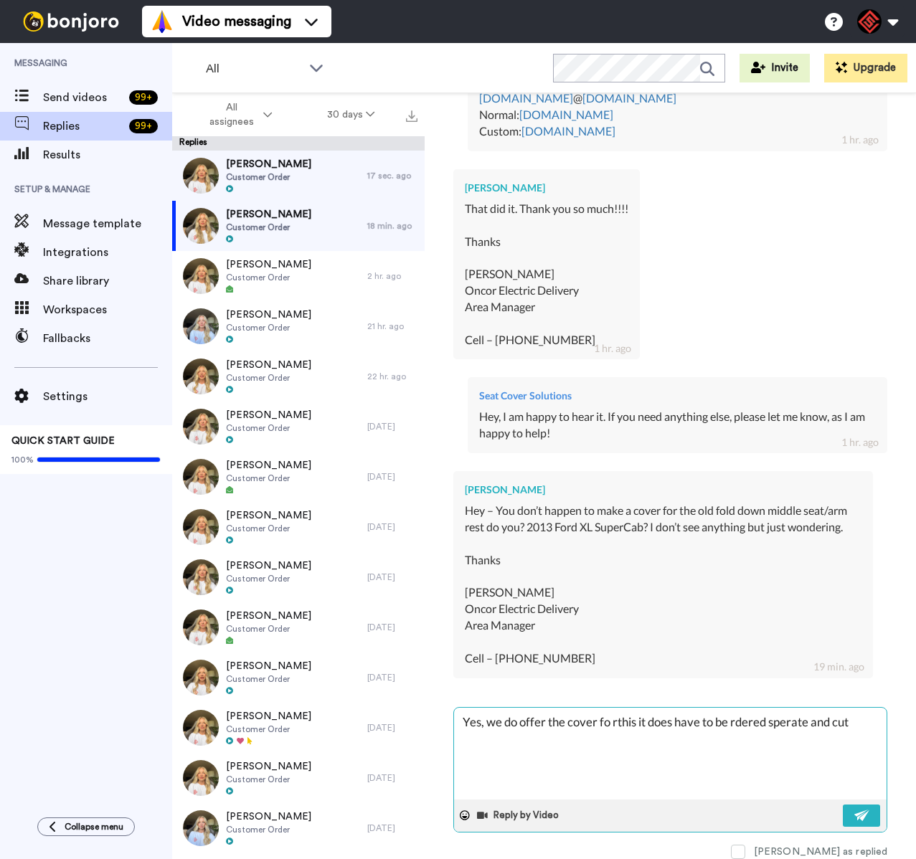
type textarea "x"
type textarea "Yes, we do offer the cover fo rthis it does have to be rdered sperate and cuts"
type textarea "x"
type textarea "Yes, we do offer the cover fo rthis it does have to be rdered sperate and cutso"
type textarea "x"
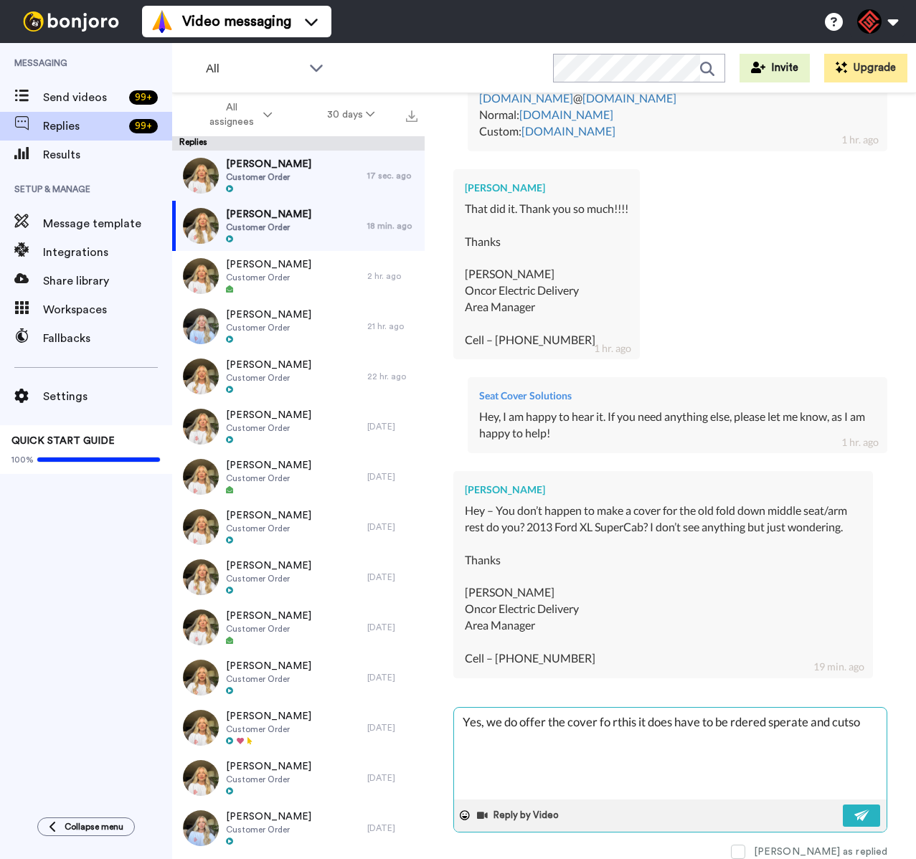
type textarea "Yes, we do offer the cover fo rthis it does have to be rdered sperate and cutsom"
type textarea "x"
type textarea "Yes, we do offer the cover fo rthis it does have to be rdered sperate and cutsom"
type textarea "x"
type textarea "Yes, we do offer the cover fo rthis it does have to be rdered sperate and cutso…"
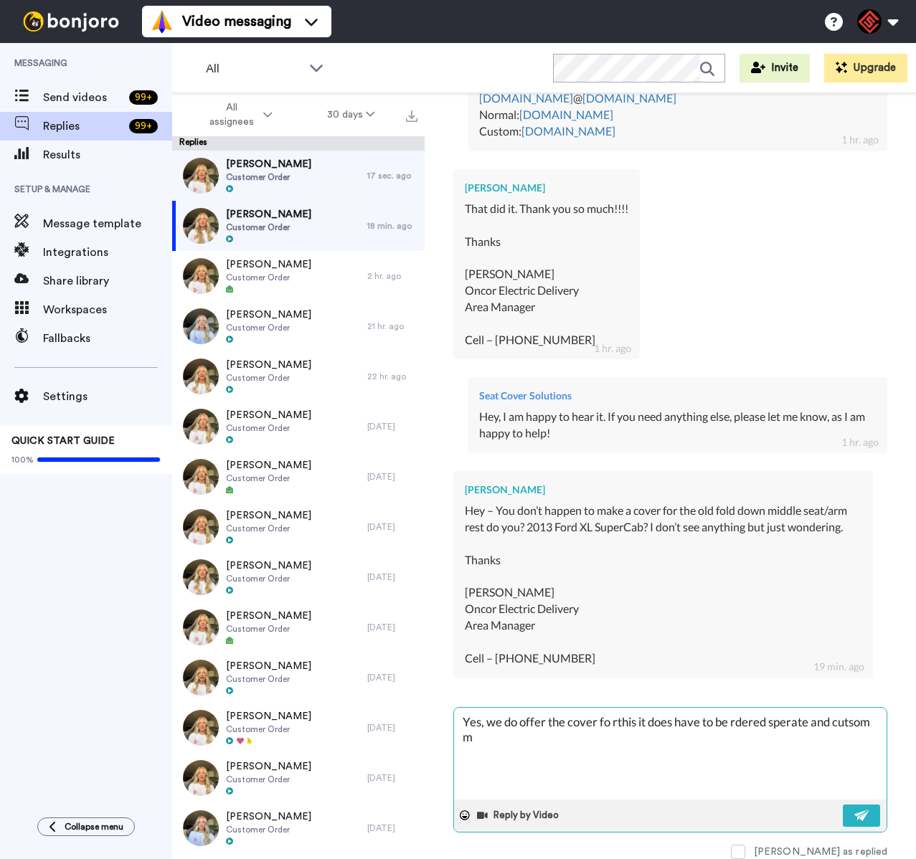
type textarea "x"
type textarea "Yes, we do offer the cover fo rthis it does have to be rdered sperate and cutso…"
type textarea "x"
type textarea "Yes, we do offer the cover fo rthis it does have to be rdered sperate and cutso…"
type textarea "x"
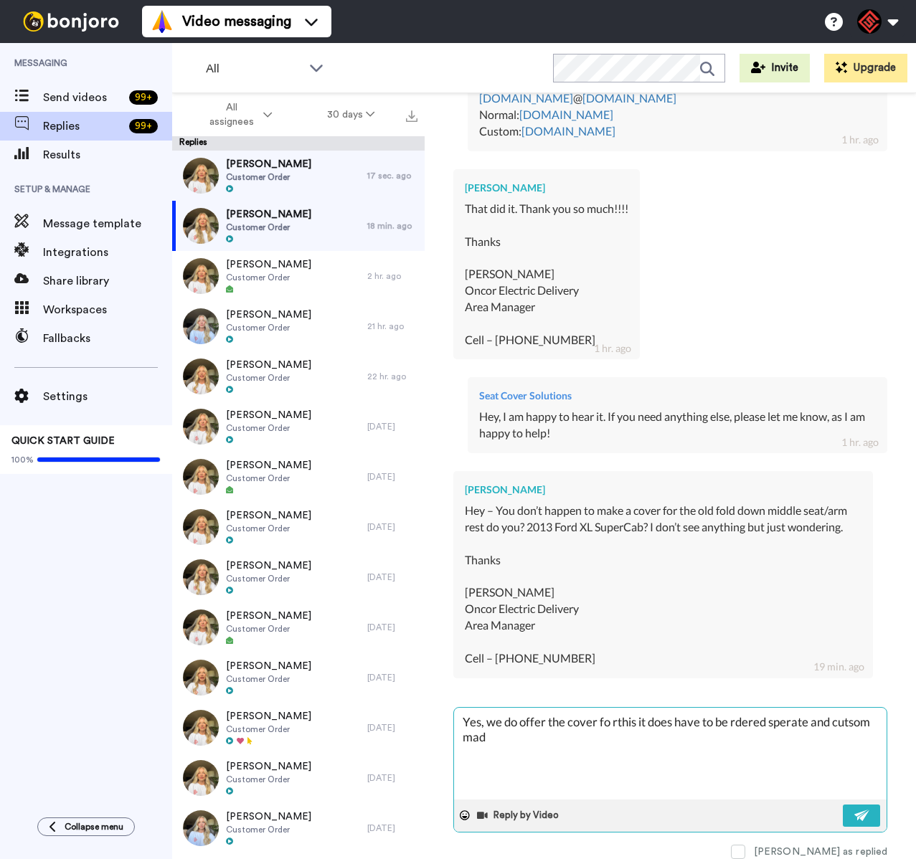
type textarea "Yes, we do offer the cover fo rthis it does have to be rdered sperate and cutso…"
type textarea "x"
type textarea "Yes, we do offer the cover fo rthis it does have to be rdered sperate and cutso…"
type textarea "x"
type textarea "Yes, we do offer the cover fo rthis it does have to be rdered sperate and cutso…"
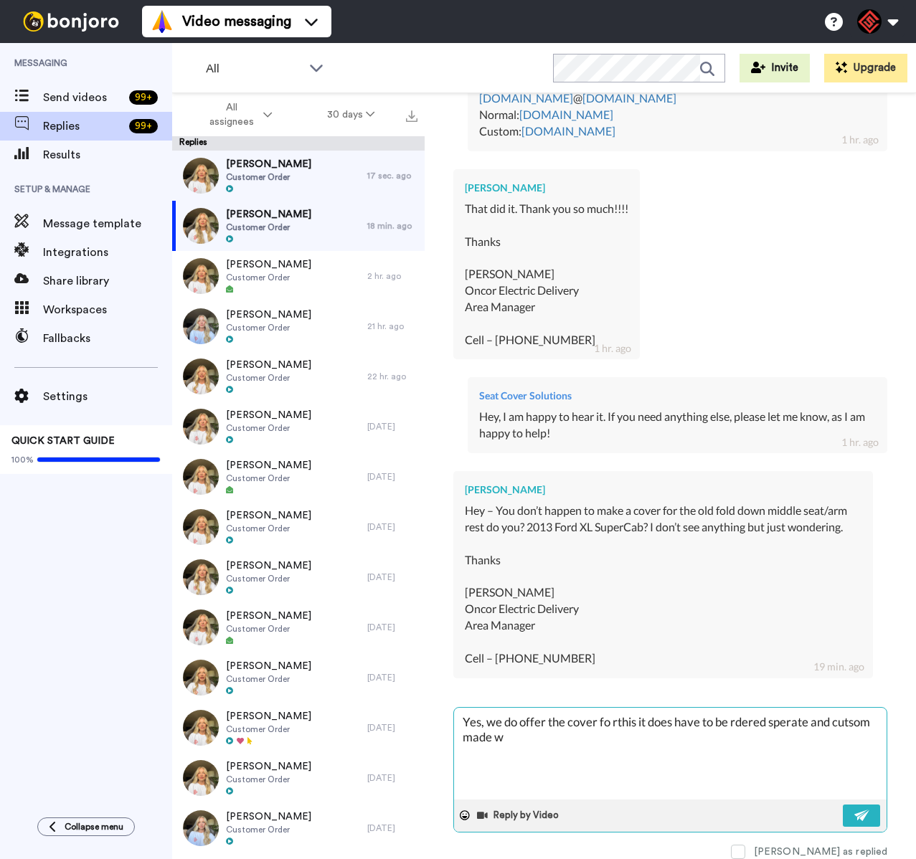
type textarea "x"
type textarea "Yes, we do offer the cover fo rthis it does have to be rdered sperate and cutso…"
type textarea "x"
type textarea "Yes, we do offer the cover fo rthis it does have to be rdered sperate and cutso…"
type textarea "x"
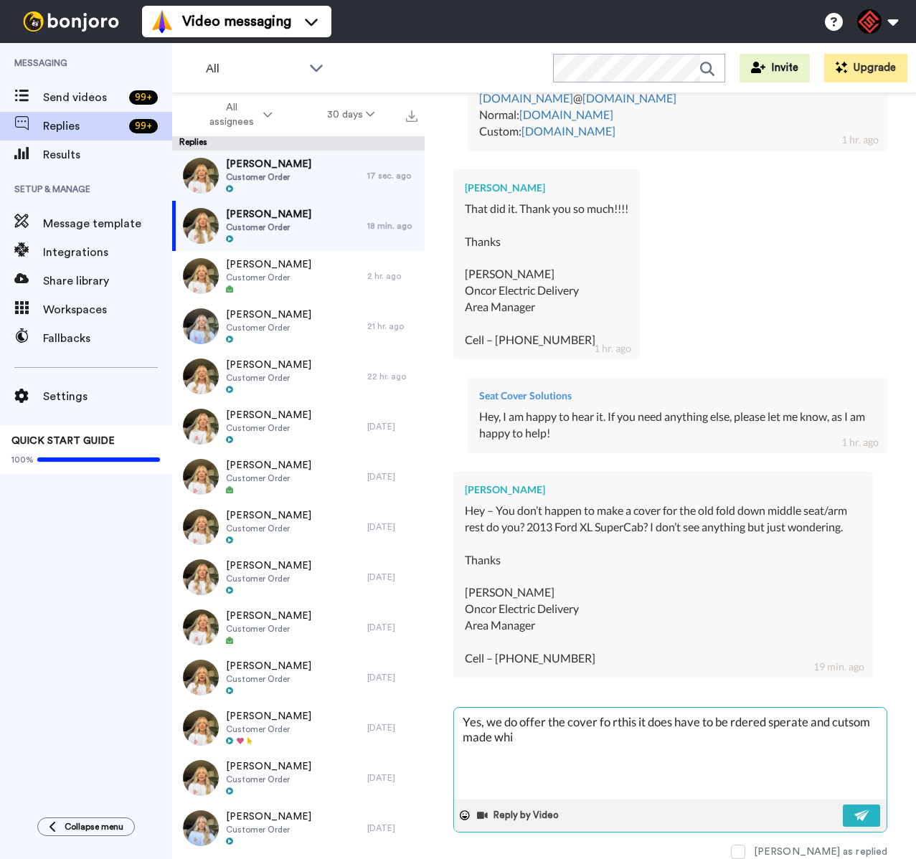
type textarea "Yes, we do offer the cover fo rthis it does have to be rdered sperate and cutso…"
type textarea "x"
type textarea "Yes, we do offer the cover fo rthis it does have to be rdered sperate and cutso…"
type textarea "x"
type textarea "Yes, we do offer the cover fo rthis it does have to be rdered sperate and cutso…"
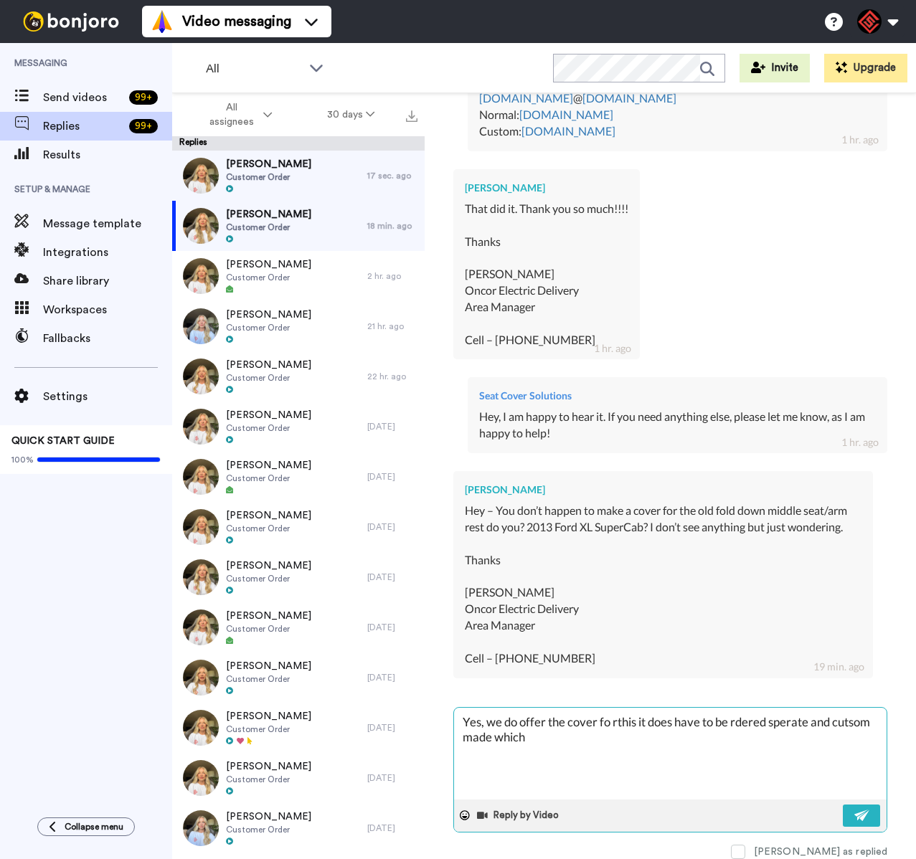
type textarea "x"
type textarea "Yes, we do offer the cover fo rthis it does have to be rdered sperate and cutso…"
type textarea "x"
type textarea "Yes, we do offer the cover fo rthis it does have to be rdered sperate and cutso…"
type textarea "x"
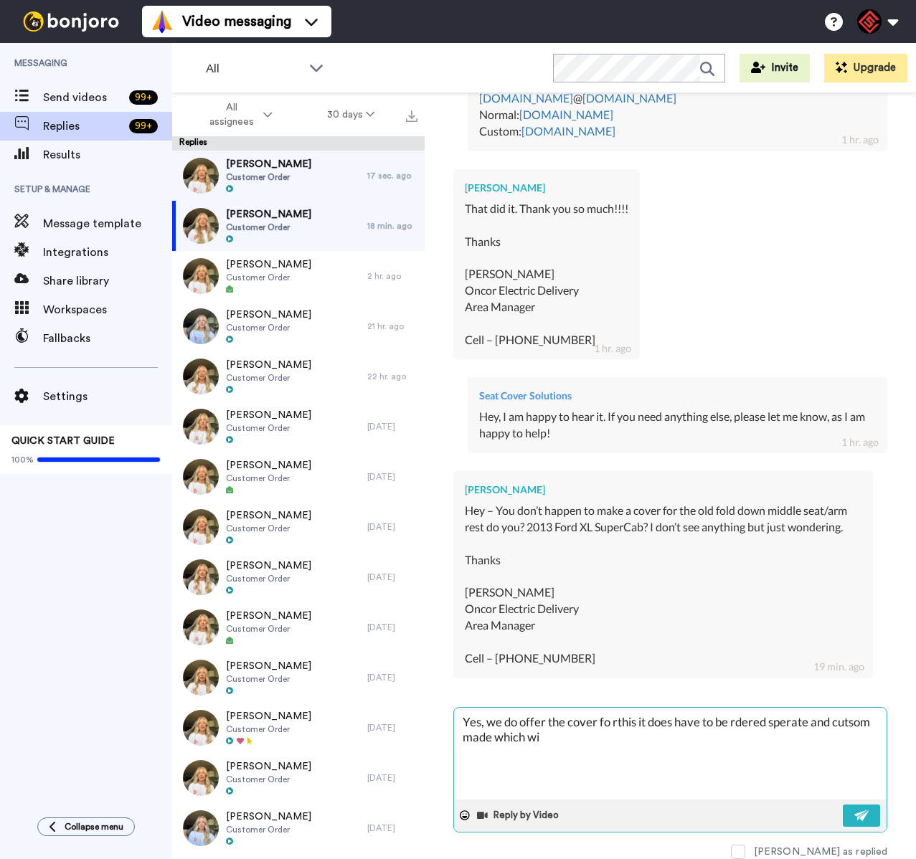
type textarea "Yes, we do offer the cover fo rthis it does have to be rdered sperate and cutso…"
type textarea "x"
type textarea "Yes, we do offer the cover fo rthis it does have to be rdered sperate and cutso…"
type textarea "x"
type textarea "Yes, we do offer the cover fo rthis it does have to be rdered sperate and cutso…"
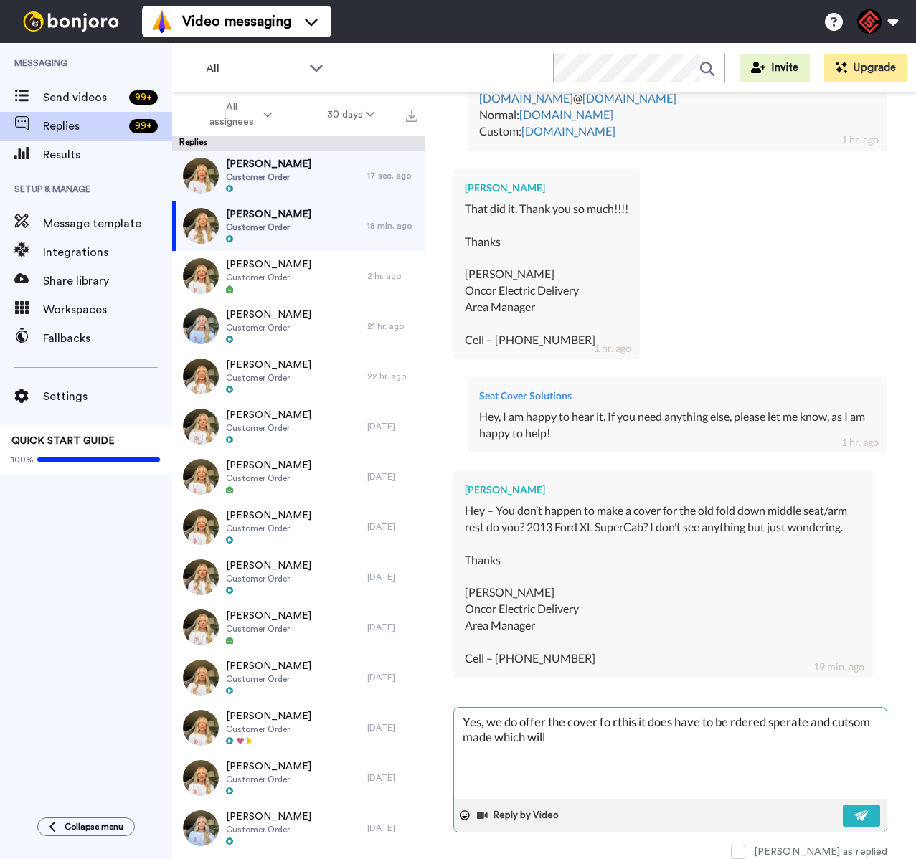
type textarea "x"
type textarea "Yes, we do offer the cover fo rthis it does have to be rdered sperate and cutso…"
type textarea "x"
type textarea "Yes, we do offer the cover fo rthis it does have to be rdered sperate and cutso…"
type textarea "x"
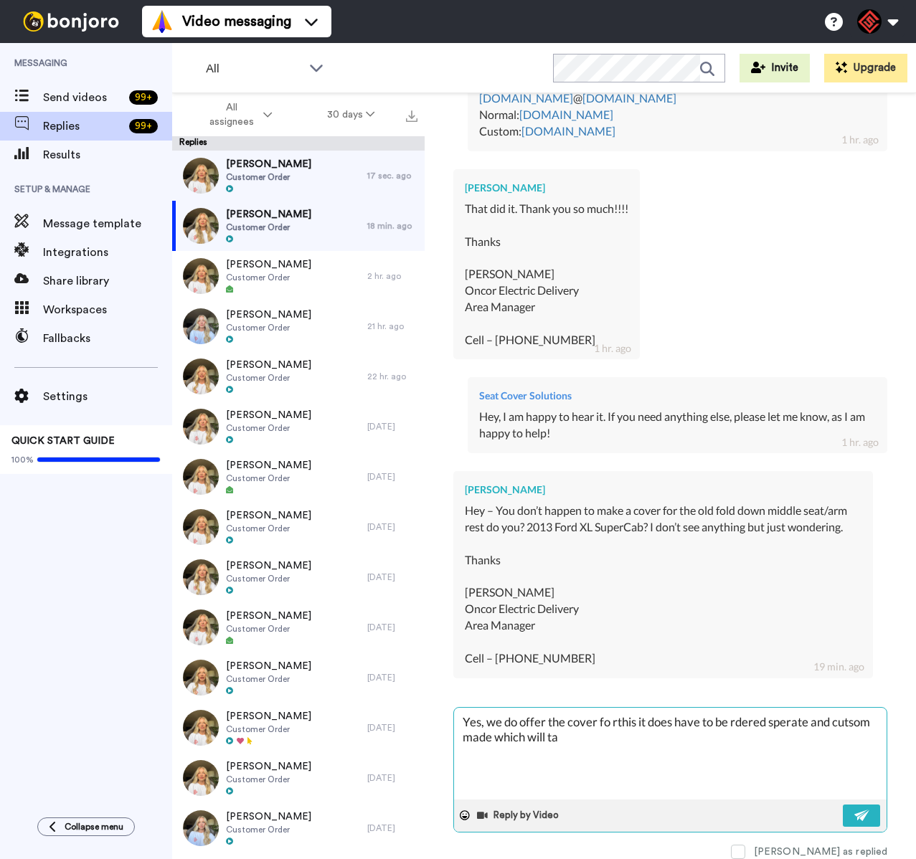
type textarea "Yes, we do offer the cover fo rthis it does have to be rdered sperate and cutso…"
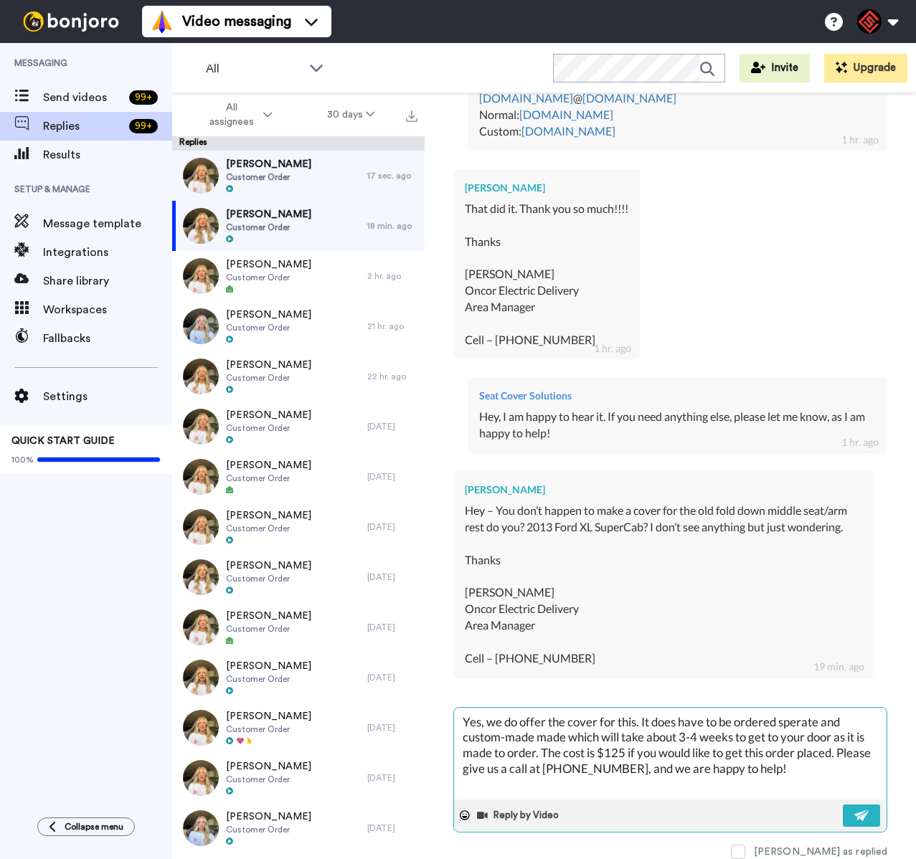
paste textarea "[PERSON_NAME]"
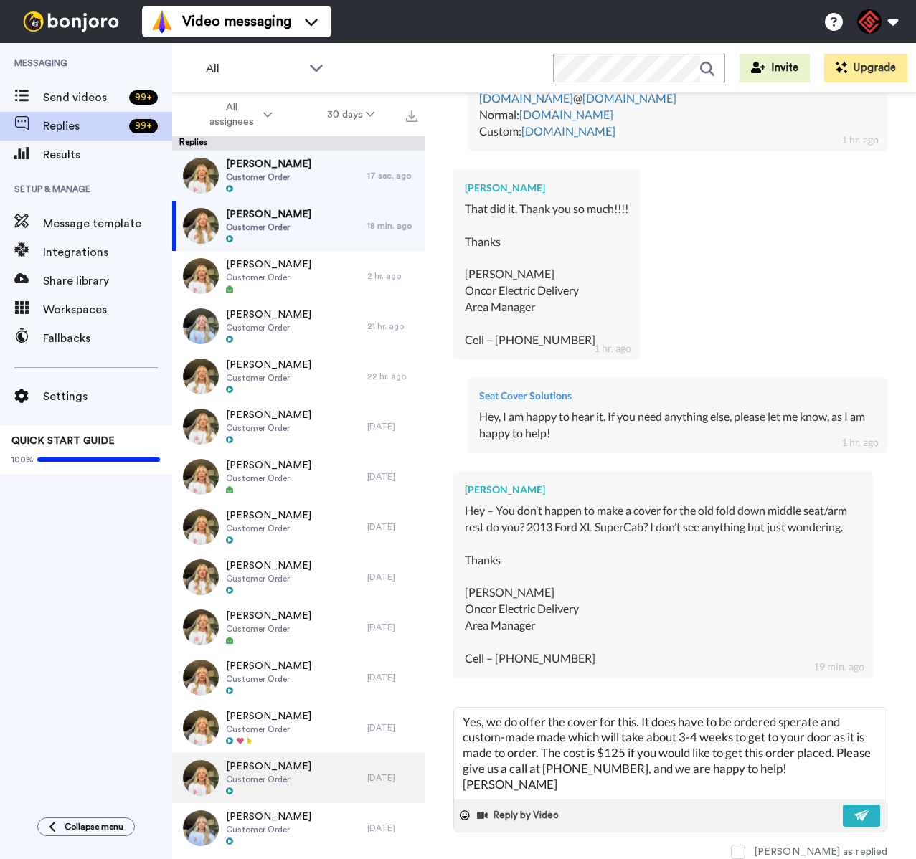
scroll to position [15, 0]
drag, startPoint x: 599, startPoint y: 764, endPoint x: 345, endPoint y: 795, distance: 255.9
click at [345, 795] on div "All assignees 30 days Replies Brian McMahon Customer Order 17 sec. ago Matthew …" at bounding box center [544, 501] width 744 height 816
drag, startPoint x: 585, startPoint y: 758, endPoint x: 417, endPoint y: 762, distance: 167.9
click at [417, 762] on div "All assignees 30 days Replies Brian McMahon Customer Order 17 sec. ago Matthew …" at bounding box center [544, 501] width 744 height 816
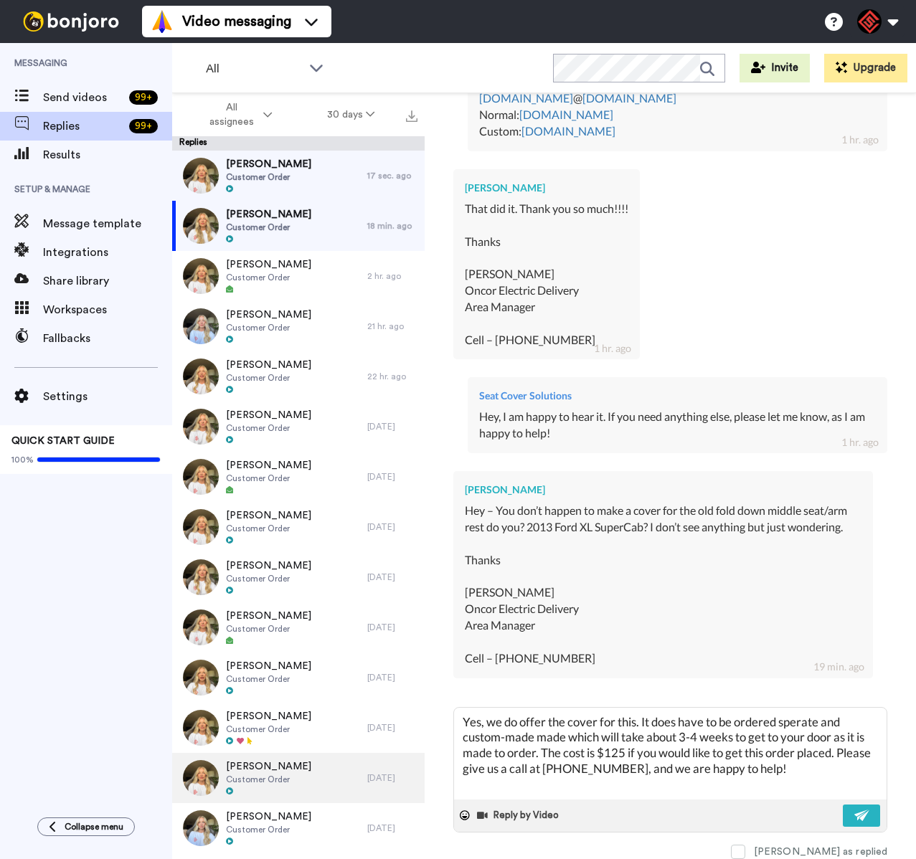
scroll to position [0, 0]
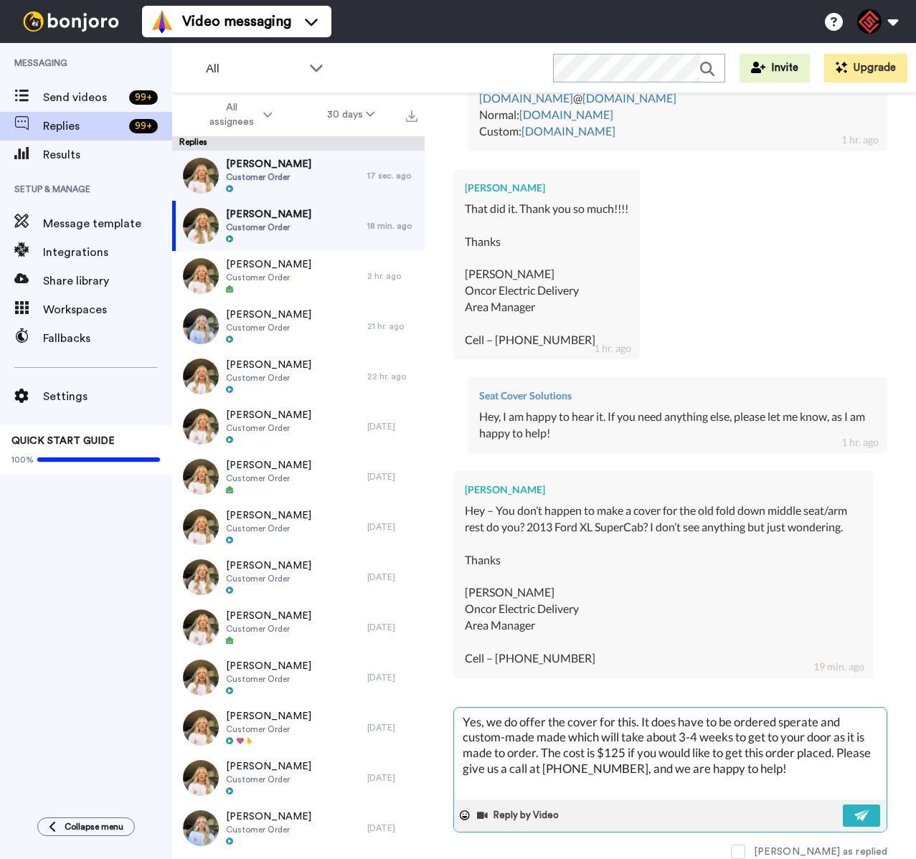
click at [796, 711] on textarea "Yes, we do offer the cover for this. It does have to be ordered sperate and cus…" at bounding box center [670, 754] width 433 height 92
click at [804, 711] on textarea "Yes, we do offer the cover for this. It does have to be ordered sperate and cus…" at bounding box center [670, 754] width 433 height 92
click at [843, 805] on button at bounding box center [861, 816] width 37 height 22
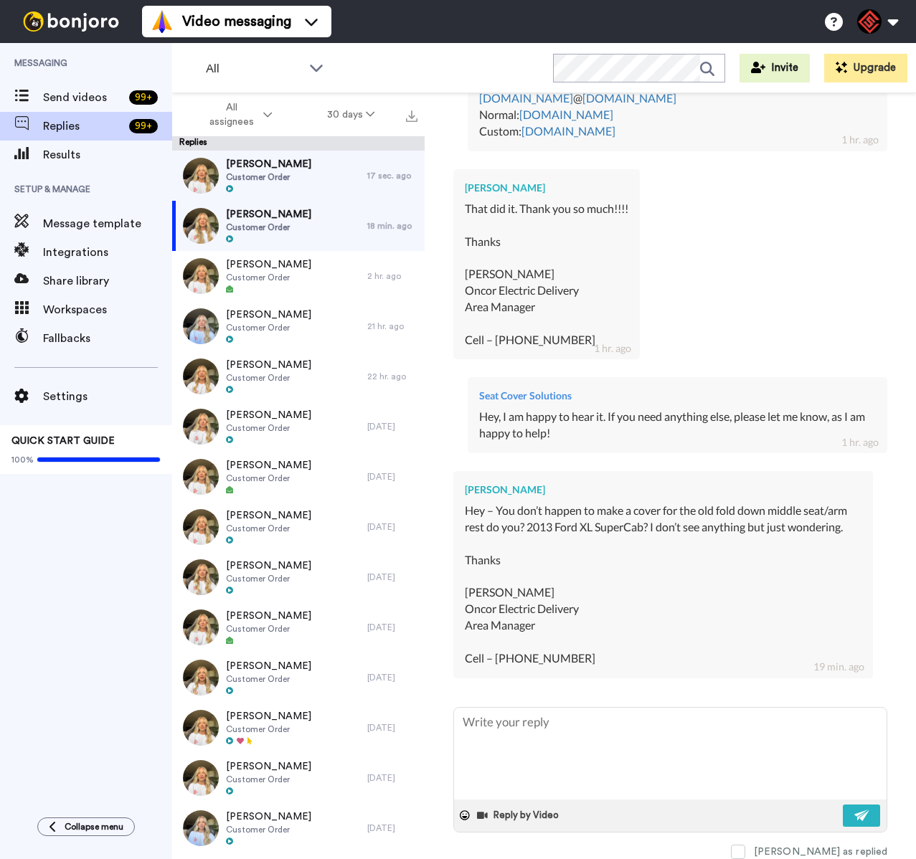
scroll to position [0, 0]
click at [282, 169] on span "[PERSON_NAME]" at bounding box center [268, 164] width 85 height 14
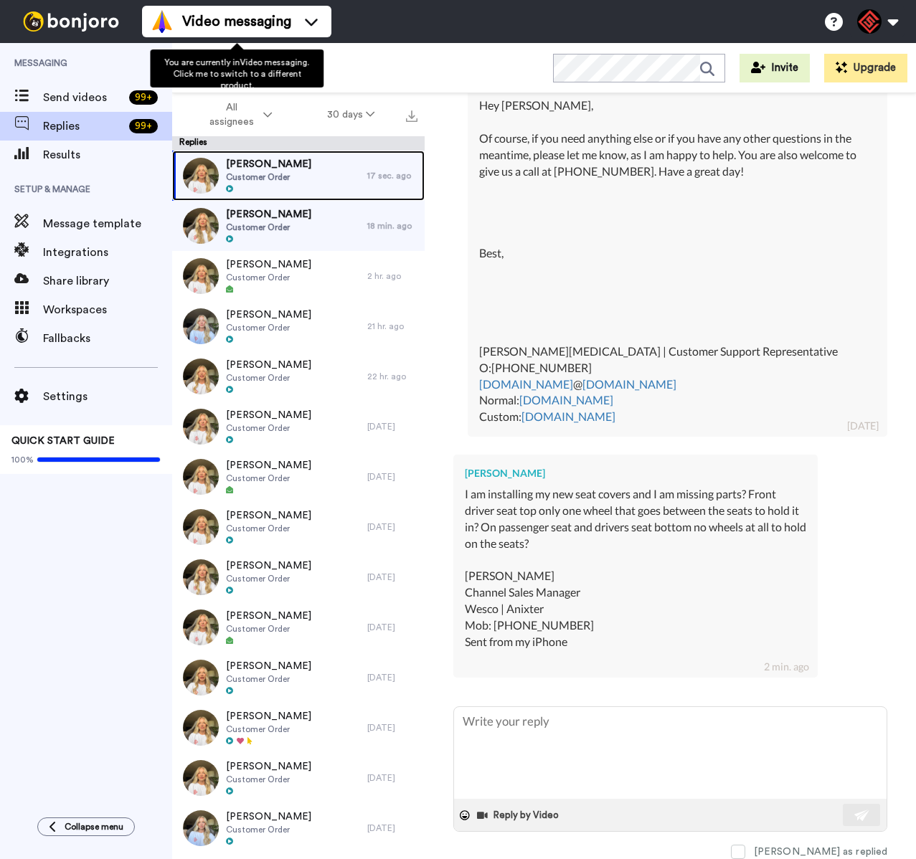
scroll to position [2379, 0]
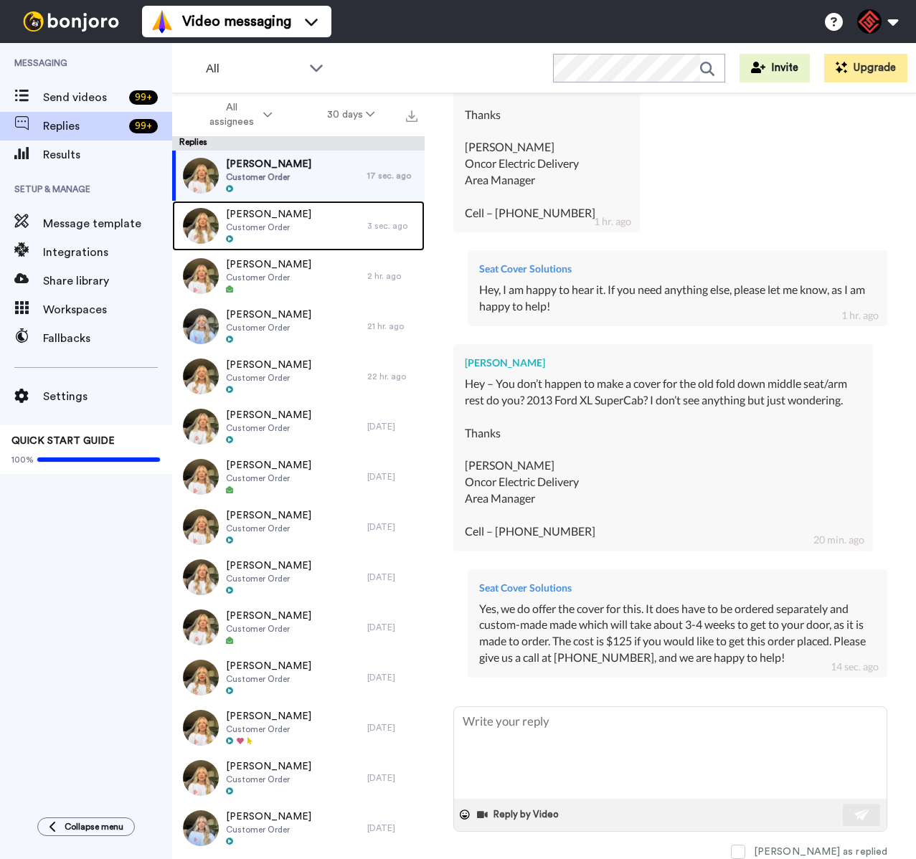
drag, startPoint x: 324, startPoint y: 208, endPoint x: 311, endPoint y: 193, distance: 20.3
click at [324, 207] on div "Matthew Winchester Customer Order" at bounding box center [269, 226] width 195 height 50
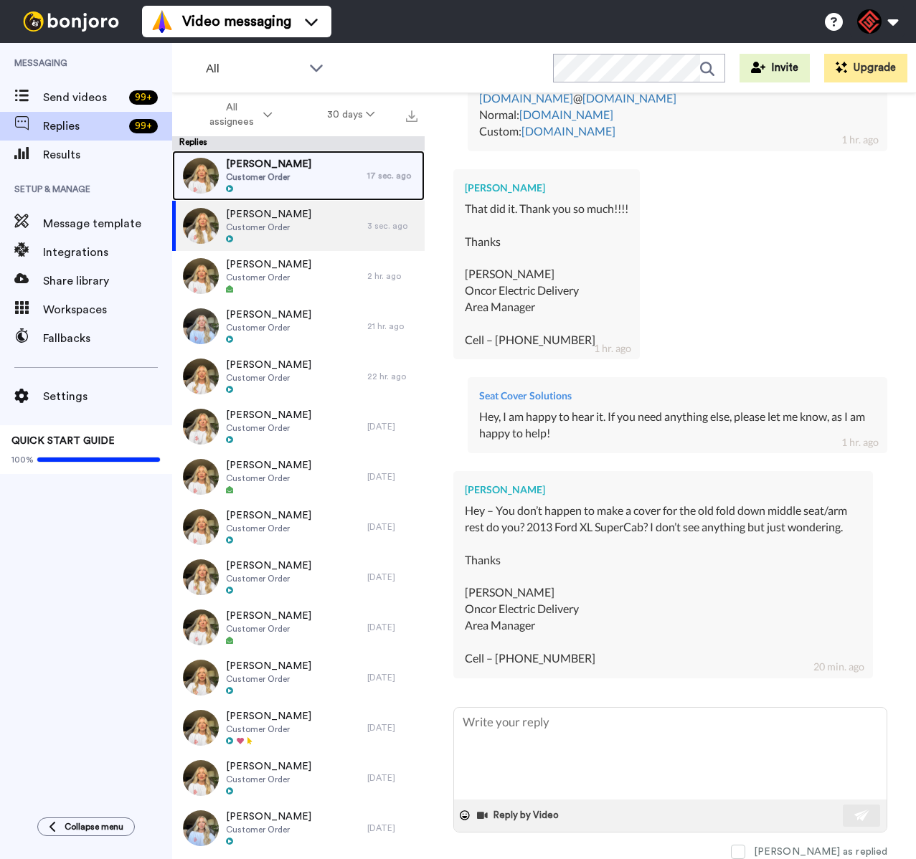
click at [298, 171] on span "Customer Order" at bounding box center [268, 176] width 85 height 11
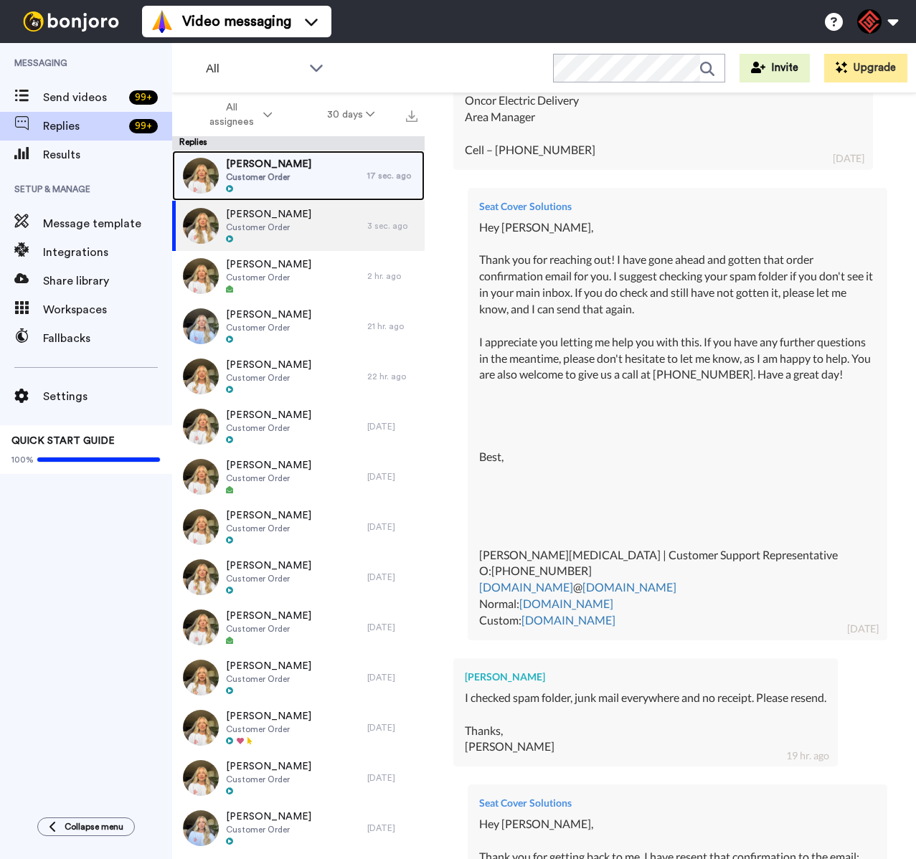
click at [298, 171] on span "Customer Order" at bounding box center [268, 176] width 85 height 11
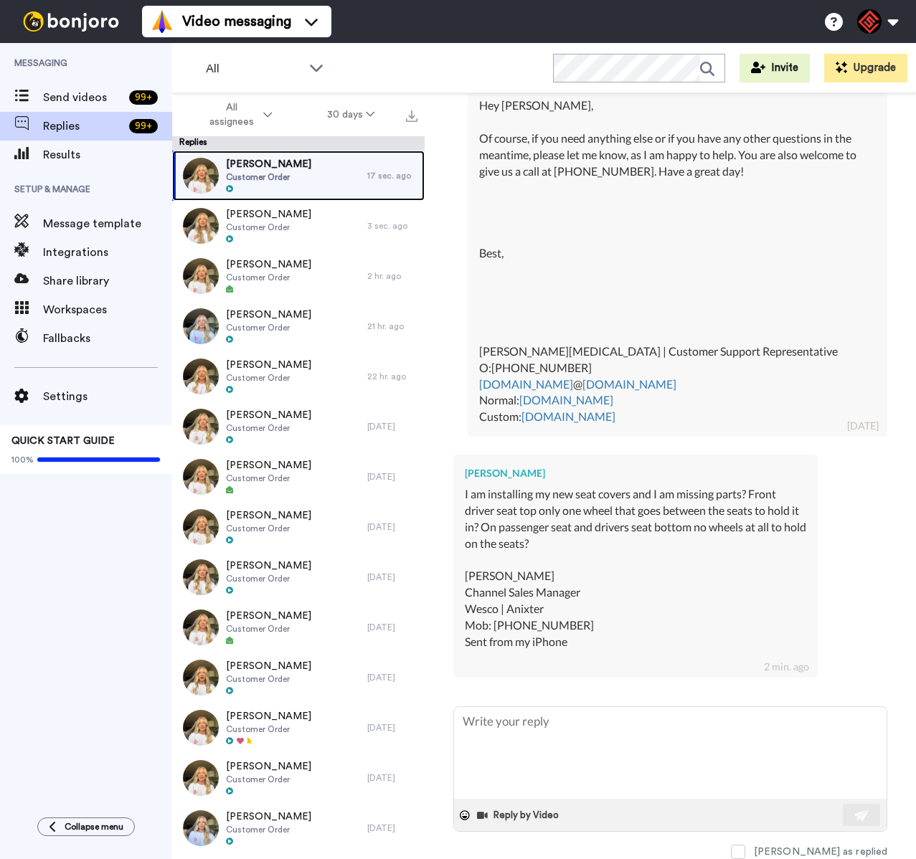
drag, startPoint x: 298, startPoint y: 170, endPoint x: 305, endPoint y: 174, distance: 8.4
click at [298, 170] on span "[PERSON_NAME]" at bounding box center [268, 164] width 85 height 14
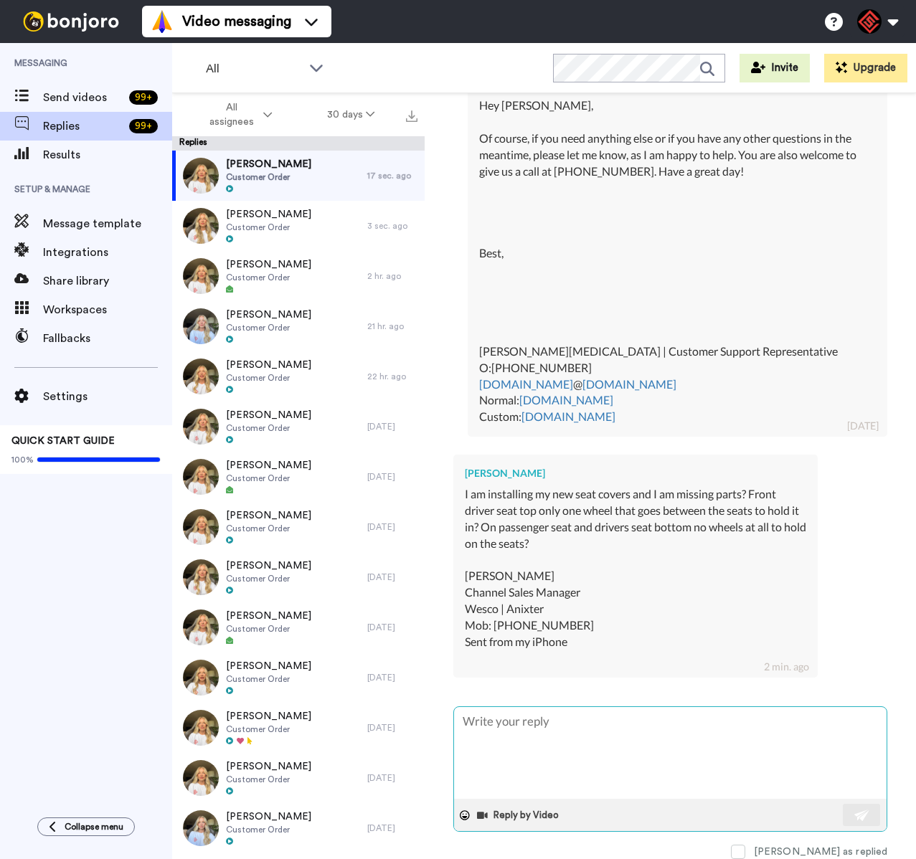
drag, startPoint x: 582, startPoint y: 753, endPoint x: 585, endPoint y: 767, distance: 14.6
click at [585, 767] on textarea at bounding box center [670, 753] width 433 height 92
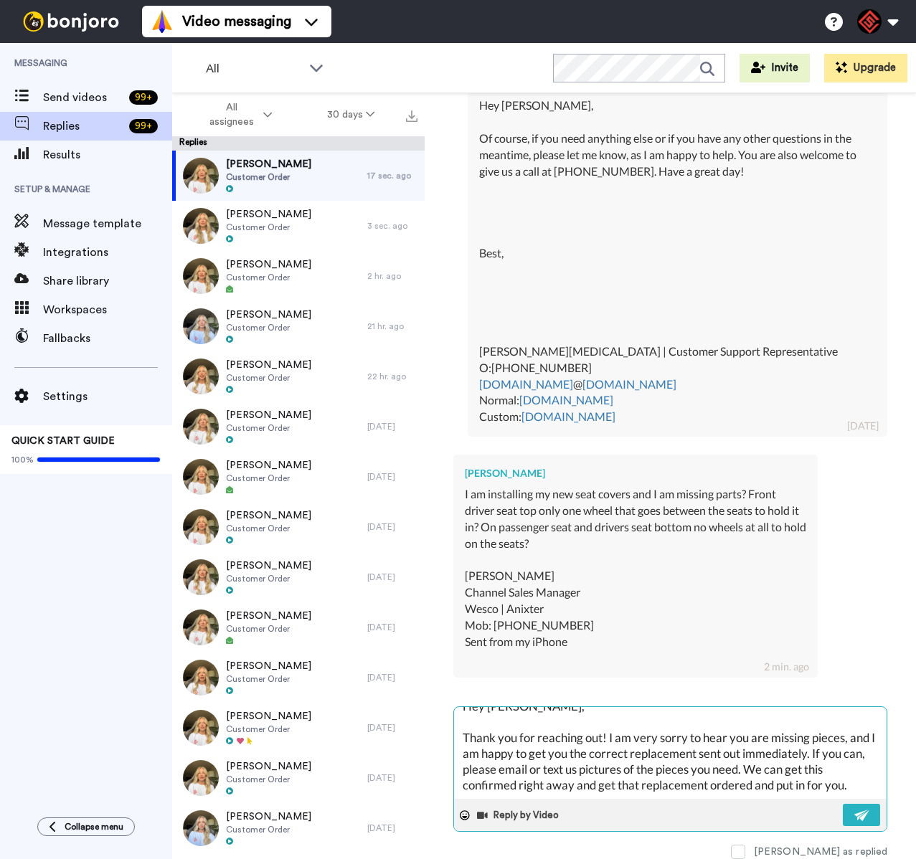
scroll to position [31, 0]
paste textarea "I appreciate you letting me help you with this. If you have any further questio…"
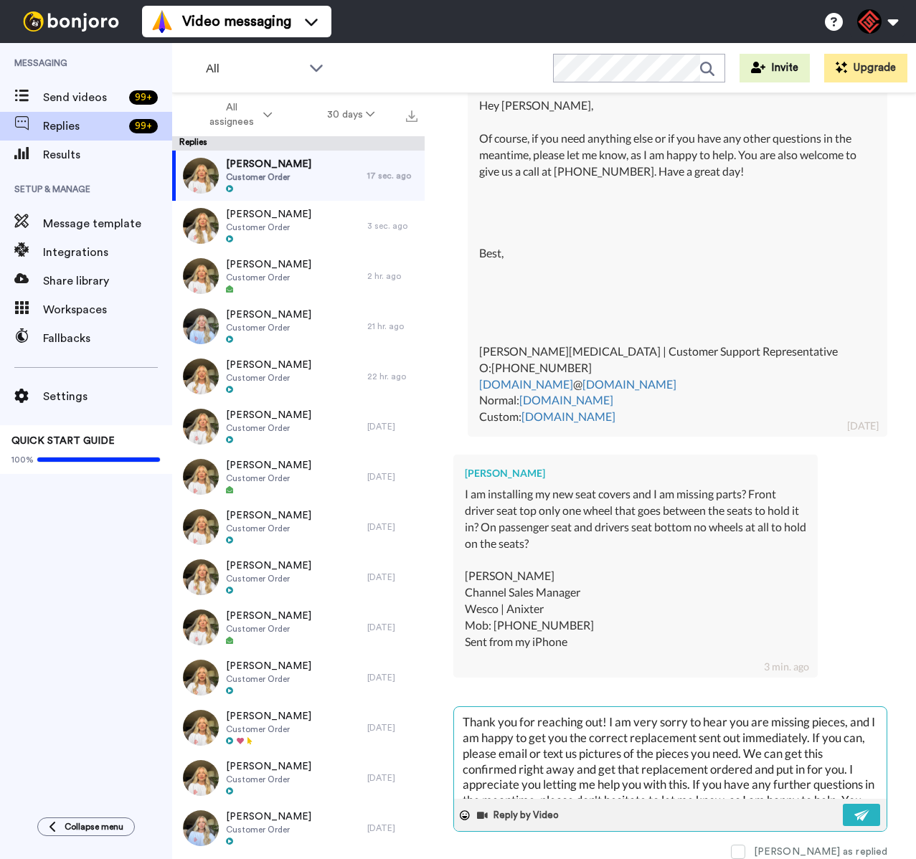
scroll to position [354, 0]
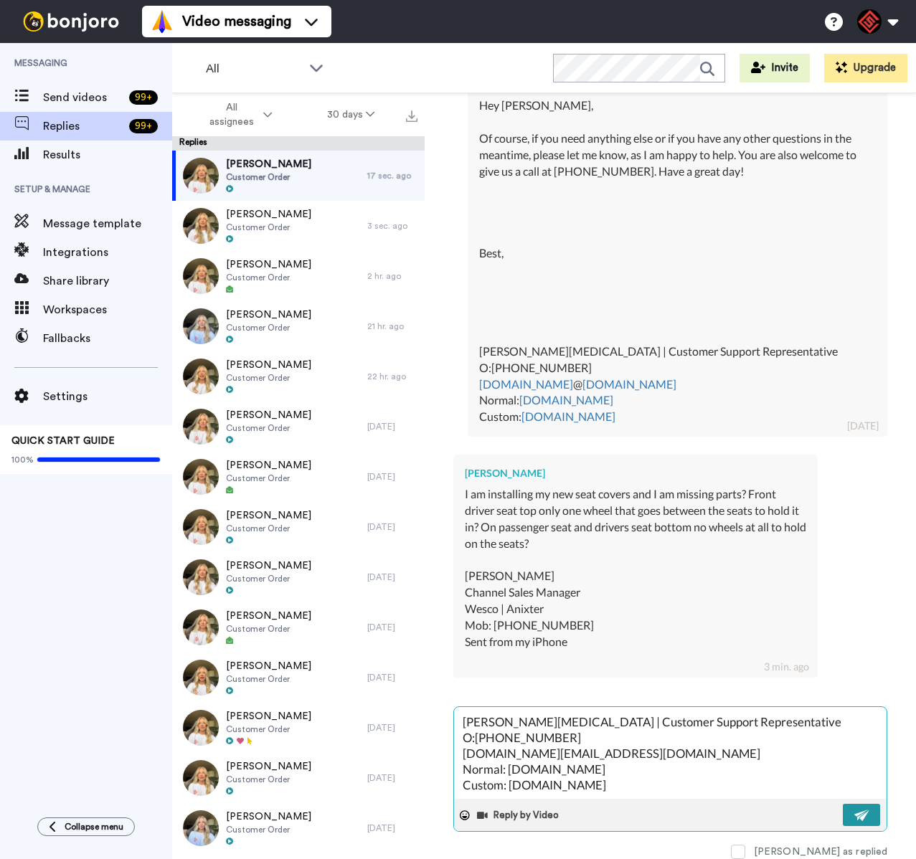
click at [843, 804] on button at bounding box center [861, 815] width 37 height 22
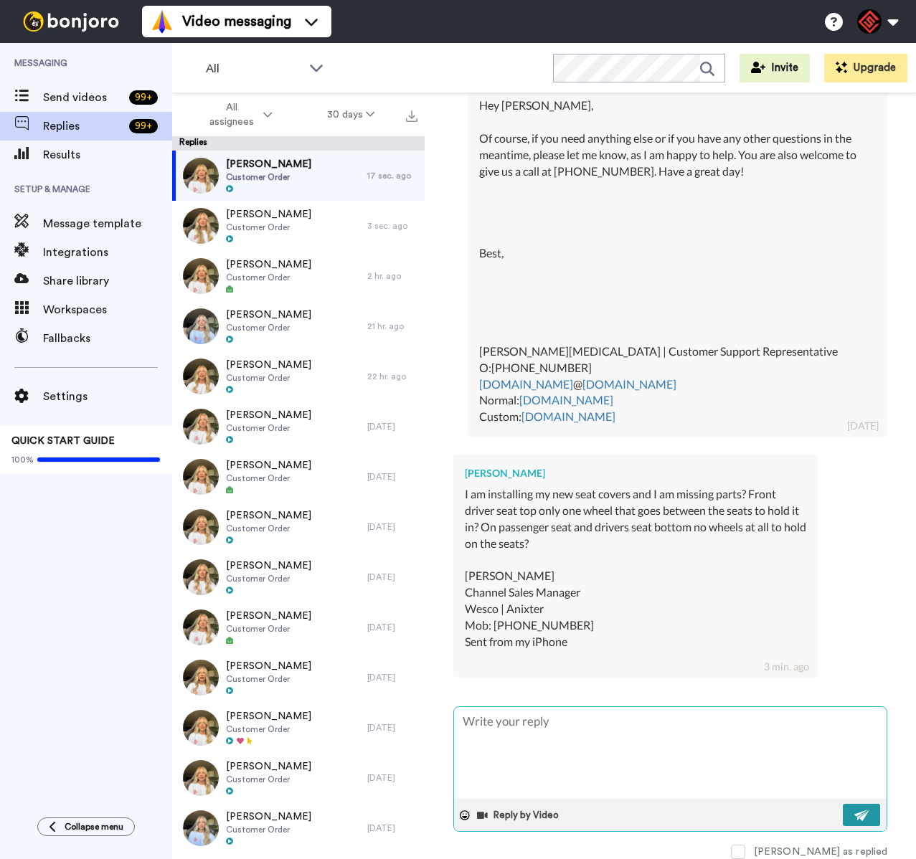
scroll to position [0, 0]
